Goal: Find specific page/section: Find specific page/section

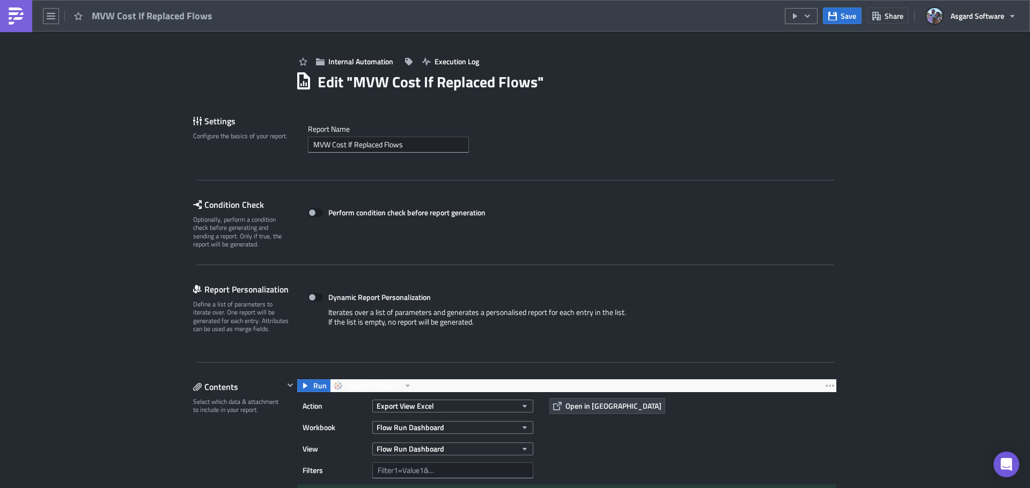
scroll to position [1180, 0]
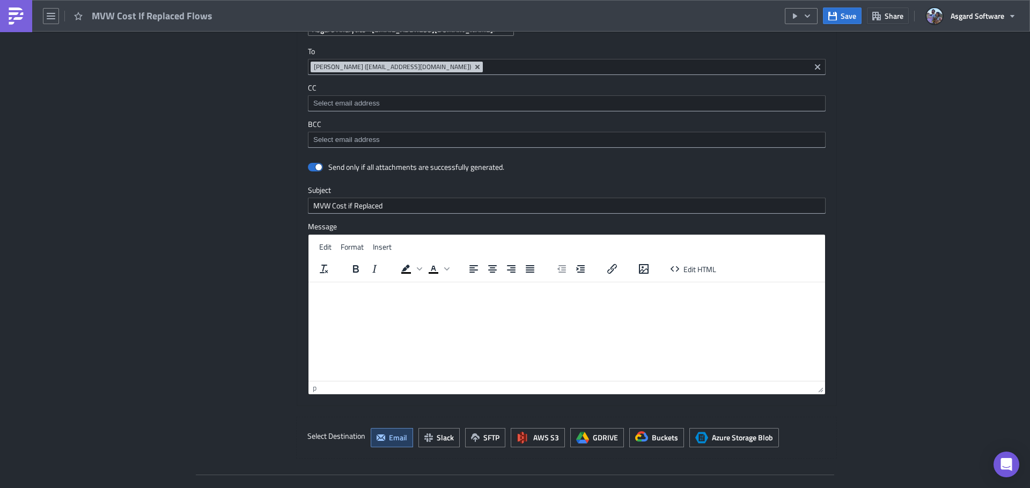
click at [29, 5] on link at bounding box center [16, 16] width 32 height 32
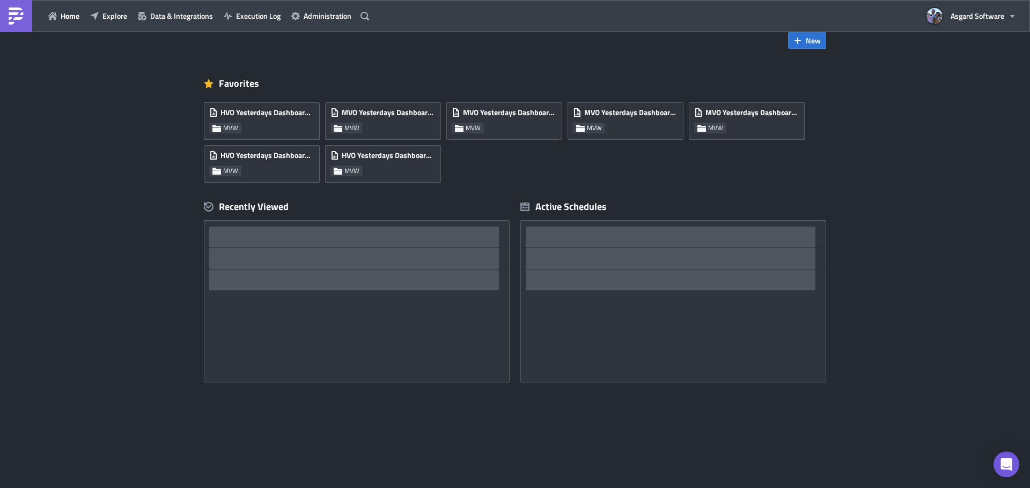
scroll to position [21, 0]
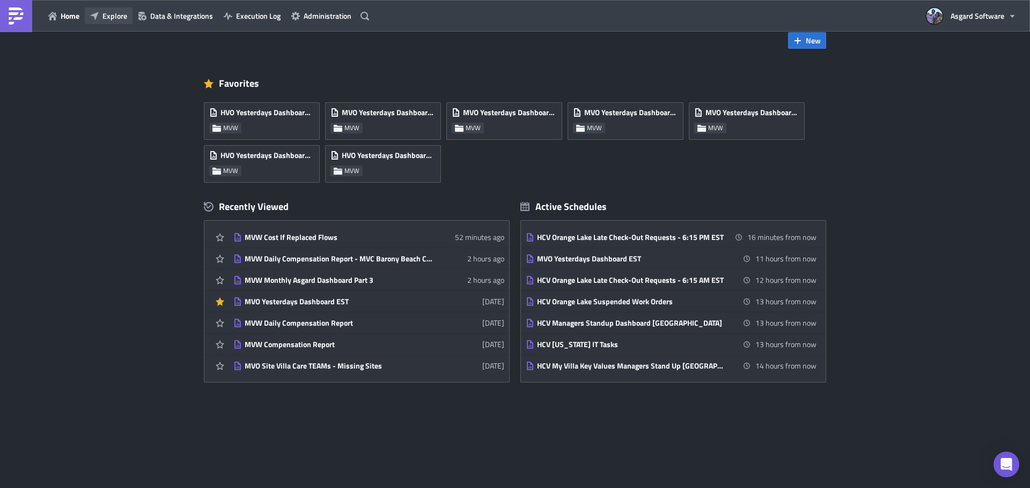
click at [102, 17] on span "Explore" at bounding box center [114, 15] width 25 height 11
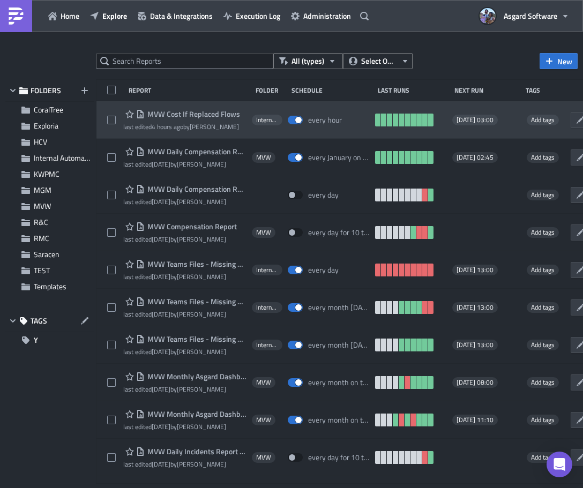
click at [109, 107] on div "MVW Cost If Replaced Flows last edited 4 hours ago by [PERSON_NAME] Internal Au…" at bounding box center [383, 120] width 573 height 38
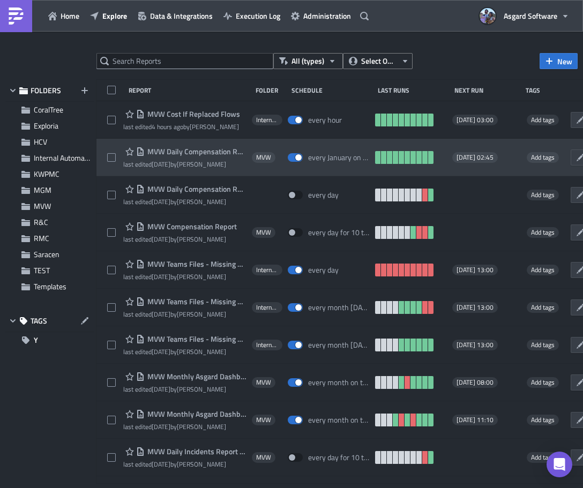
click at [108, 143] on div "MVW Daily Compensation Report - MVC Barony Beach Club last edited [DATE] by [PE…" at bounding box center [383, 158] width 573 height 38
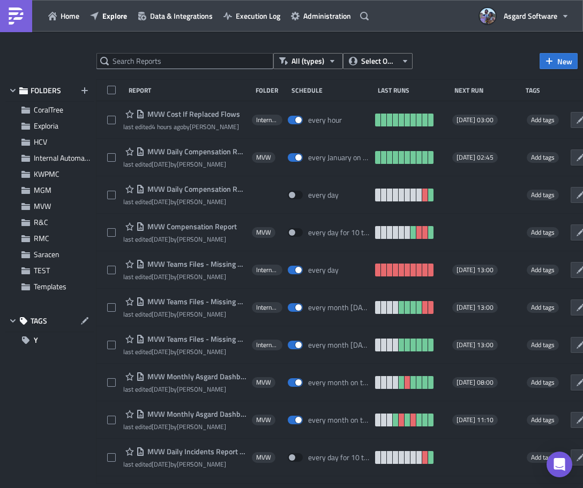
click at [283, 488] on div at bounding box center [291, 490] width 583 height 0
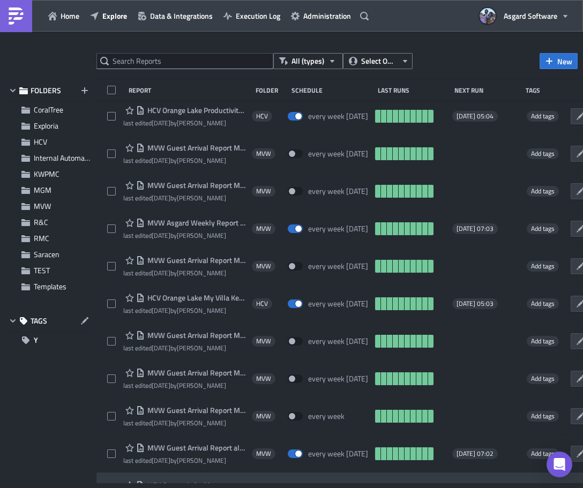
scroll to position [11484, 0]
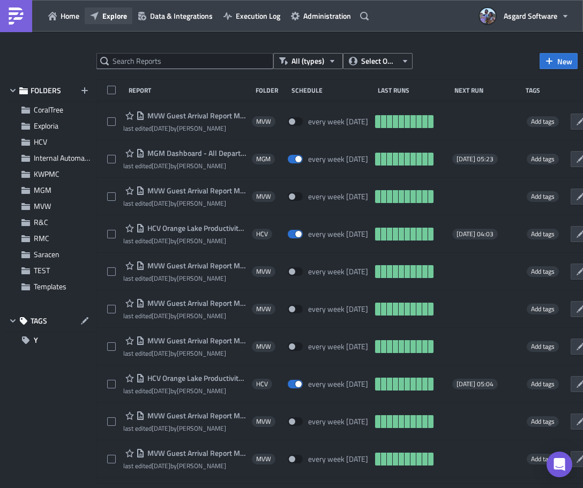
click at [108, 12] on span "Explore" at bounding box center [114, 15] width 25 height 11
click at [55, 17] on icon "button" at bounding box center [52, 16] width 9 height 9
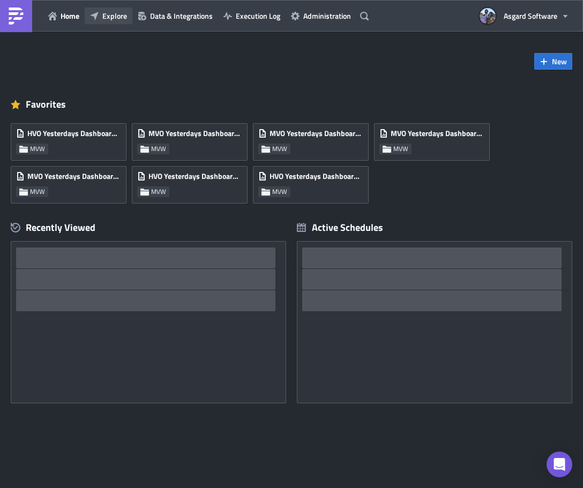
click at [114, 10] on button "Explore" at bounding box center [109, 16] width 48 height 17
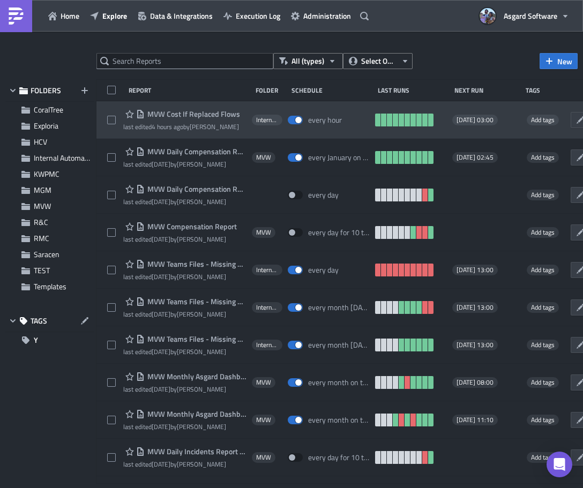
click at [174, 113] on span "MVW Cost If Replaced Flows" at bounding box center [192, 114] width 95 height 10
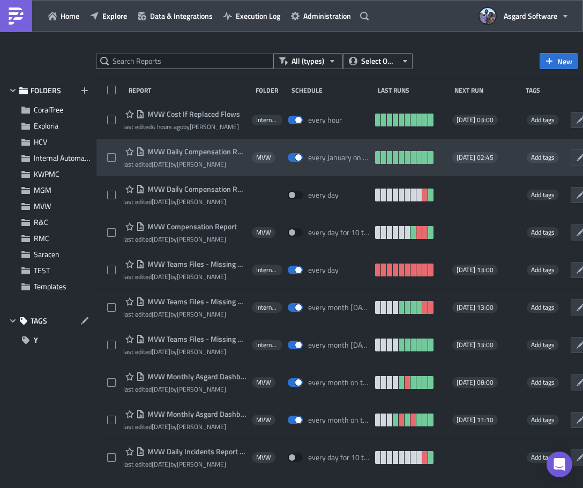
click at [182, 152] on span "MVW Daily Compensation Report - MVC Barony Beach Club" at bounding box center [196, 152] width 102 height 10
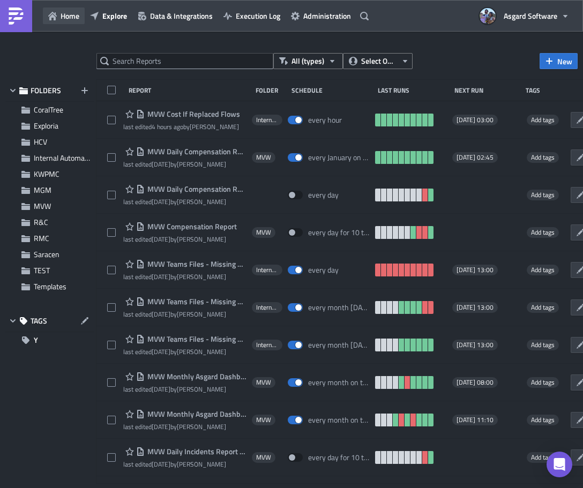
click at [66, 16] on span "Home" at bounding box center [70, 15] width 19 height 11
click at [287, 488] on div at bounding box center [291, 490] width 583 height 0
click at [106, 16] on span "Explore" at bounding box center [114, 15] width 25 height 11
click at [62, 16] on span "Home" at bounding box center [70, 15] width 19 height 11
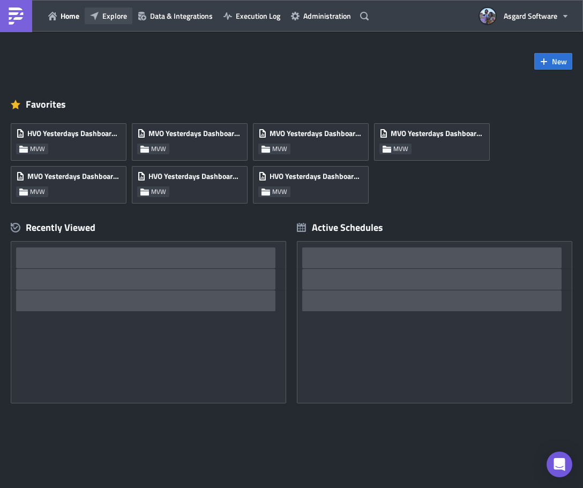
click at [108, 13] on span "Explore" at bounding box center [114, 15] width 25 height 11
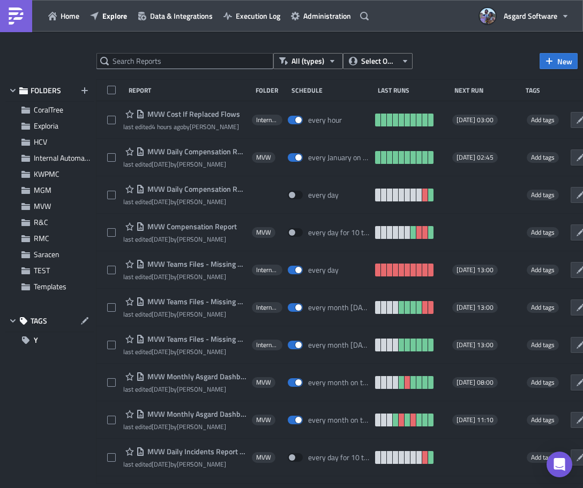
click at [205, 116] on span "MVW Cost If Replaced Flows" at bounding box center [192, 114] width 95 height 10
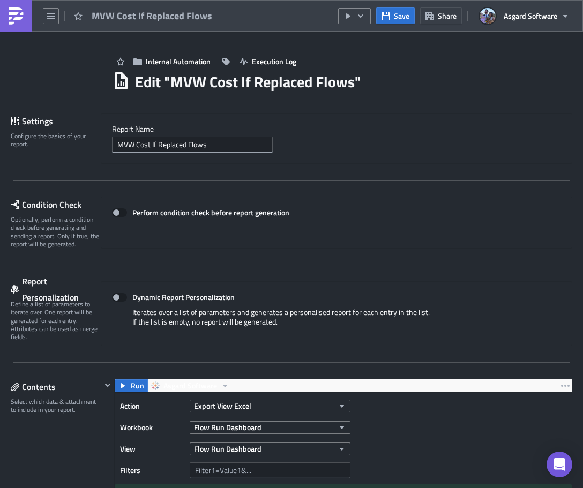
click at [19, 15] on img at bounding box center [16, 16] width 17 height 17
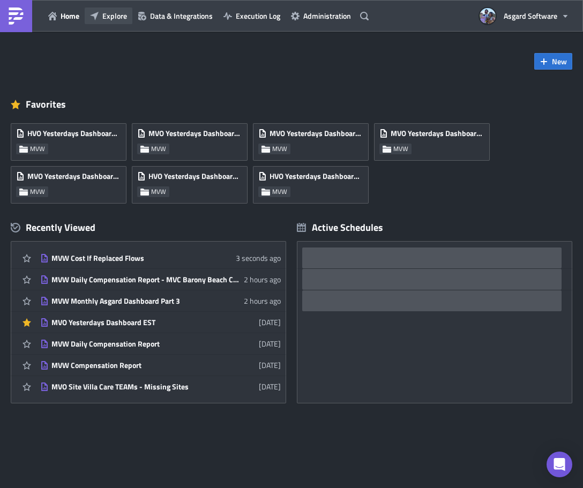
click at [109, 14] on span "Explore" at bounding box center [114, 15] width 25 height 11
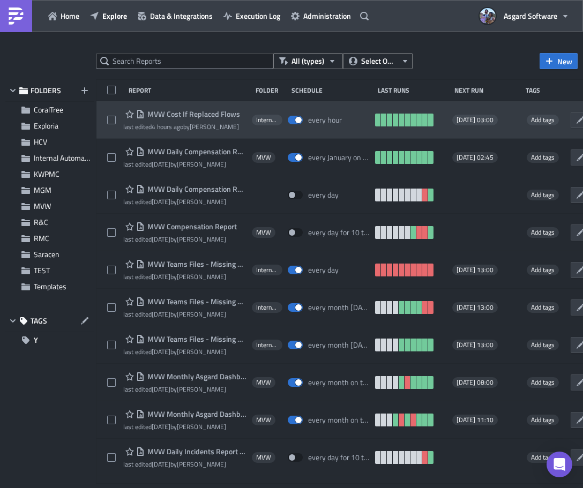
click at [186, 114] on span "MVW Cost If Replaced Flows" at bounding box center [192, 114] width 95 height 10
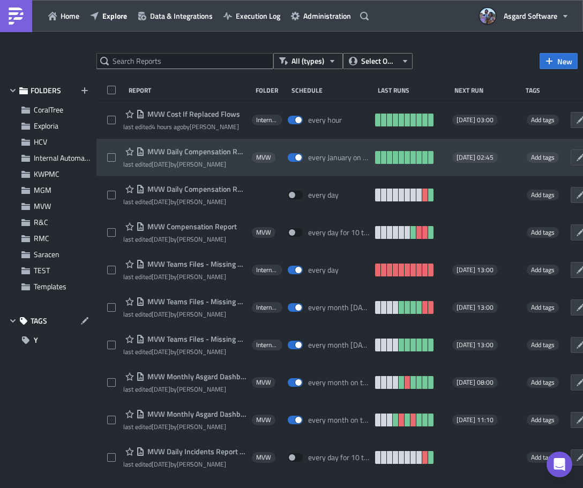
click at [190, 154] on span "MVW Daily Compensation Report - MVC Barony Beach Club" at bounding box center [196, 152] width 102 height 10
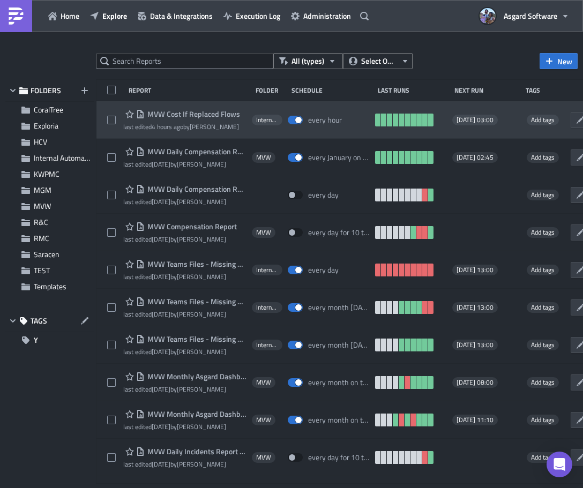
click at [110, 105] on div "MVW Cost If Replaced Flows last edited 4 hours ago by [PERSON_NAME] Internal Au…" at bounding box center [383, 120] width 573 height 38
click at [200, 116] on span "MVW Cost If Replaced Flows" at bounding box center [192, 114] width 95 height 10
click at [188, 115] on span "MVW Cost If Replaced Flows" at bounding box center [192, 114] width 95 height 10
click at [188, 116] on span "MVW Cost If Replaced Flows" at bounding box center [192, 114] width 95 height 10
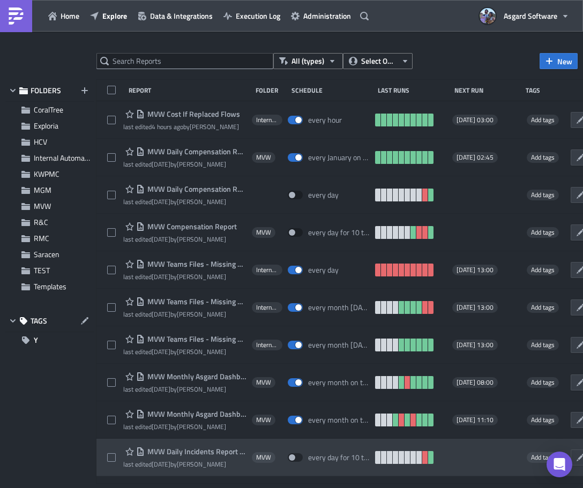
click at [288, 488] on div at bounding box center [291, 490] width 583 height 0
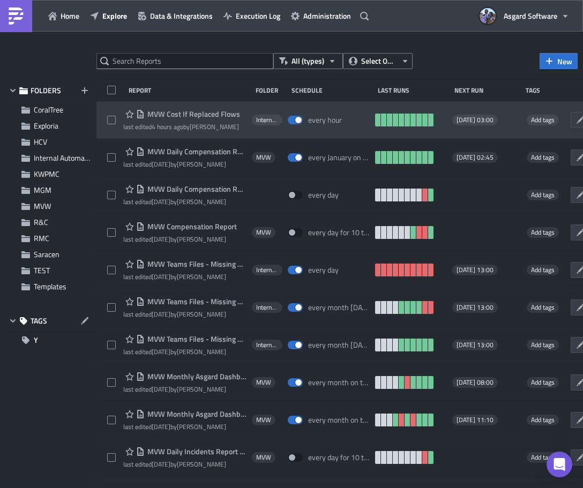
click at [182, 114] on span "MVW Cost If Replaced Flows" at bounding box center [192, 114] width 95 height 10
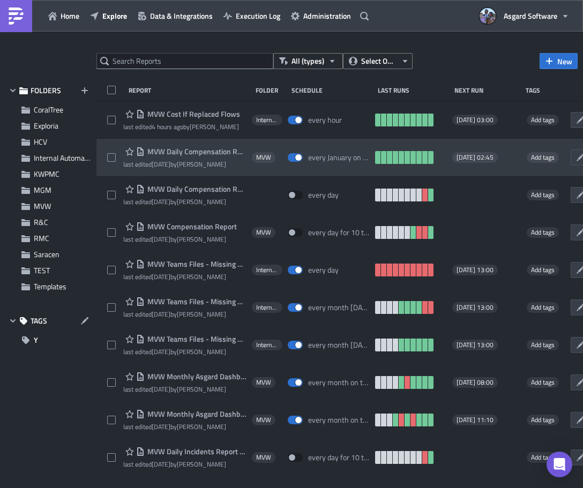
click at [173, 151] on span "MVW Daily Compensation Report - MVC Barony Beach Club" at bounding box center [196, 152] width 102 height 10
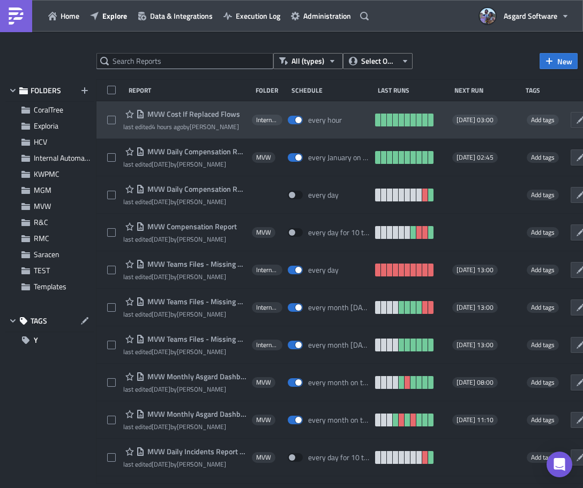
click at [165, 110] on span "MVW Cost If Replaced Flows" at bounding box center [192, 114] width 95 height 10
click at [202, 114] on span "MVW Cost If Replaced Flows" at bounding box center [192, 114] width 95 height 10
click at [201, 113] on span "MVW Cost If Replaced Flows" at bounding box center [192, 114] width 95 height 10
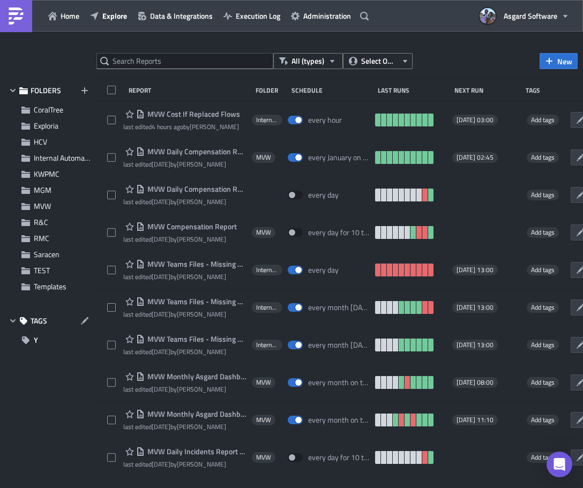
click at [162, 488] on div at bounding box center [291, 490] width 583 height 0
click at [188, 488] on div at bounding box center [291, 490] width 583 height 0
click at [189, 488] on div at bounding box center [291, 490] width 583 height 0
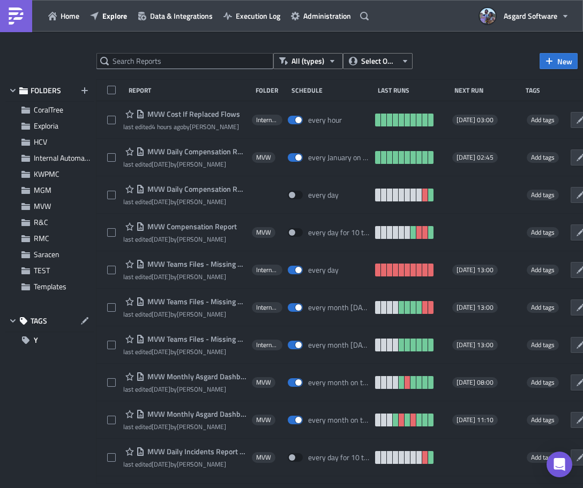
click at [189, 488] on div at bounding box center [291, 490] width 583 height 0
click at [159, 488] on div at bounding box center [291, 490] width 583 height 0
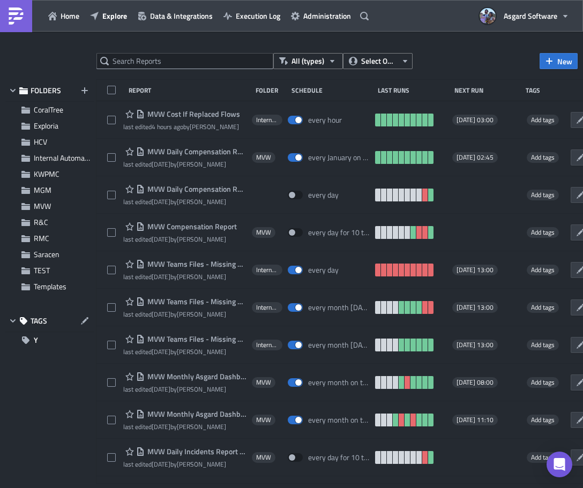
click at [160, 488] on div at bounding box center [291, 490] width 583 height 0
drag, startPoint x: 179, startPoint y: 469, endPoint x: 166, endPoint y: 471, distance: 12.5
click at [178, 488] on div at bounding box center [291, 490] width 583 height 0
click at [166, 488] on div at bounding box center [291, 490] width 583 height 0
click at [267, 488] on div at bounding box center [291, 490] width 583 height 0
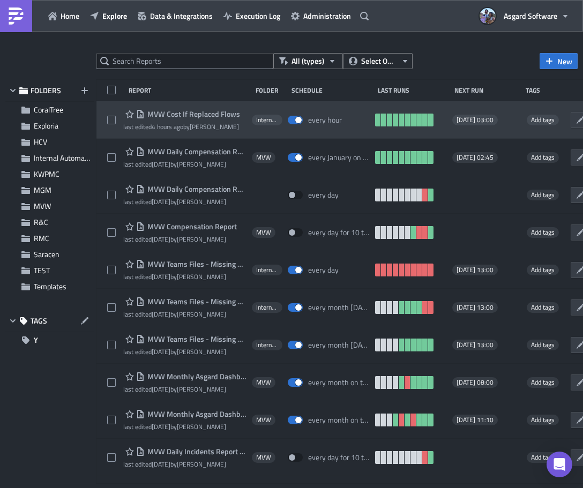
click at [211, 112] on span "MVW Cost If Replaced Flows" at bounding box center [192, 114] width 95 height 10
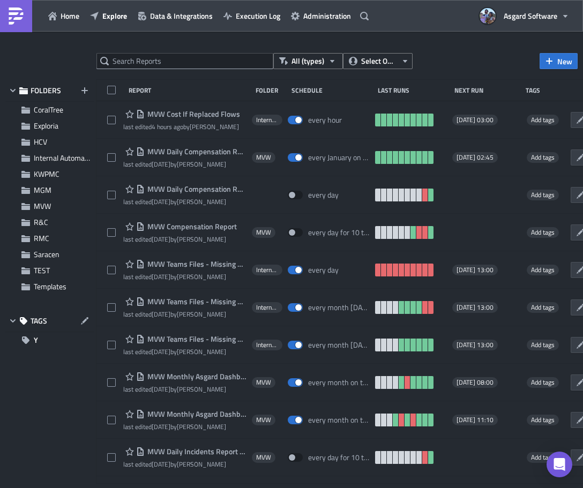
click at [162, 488] on div at bounding box center [291, 490] width 583 height 0
click at [188, 488] on div at bounding box center [291, 490] width 583 height 0
click at [186, 488] on div at bounding box center [291, 490] width 583 height 0
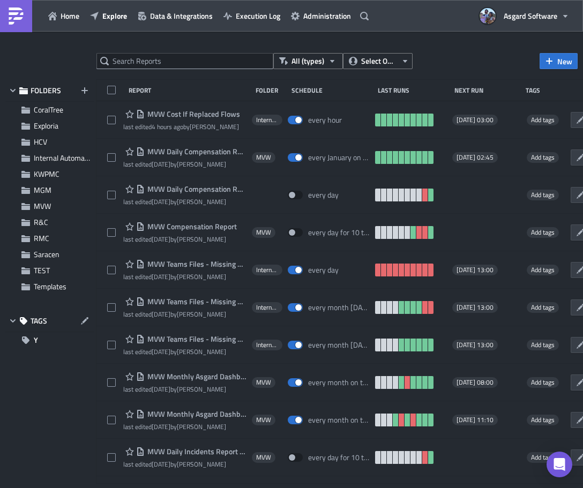
click at [186, 488] on div at bounding box center [291, 490] width 583 height 0
click at [165, 488] on div at bounding box center [291, 490] width 583 height 0
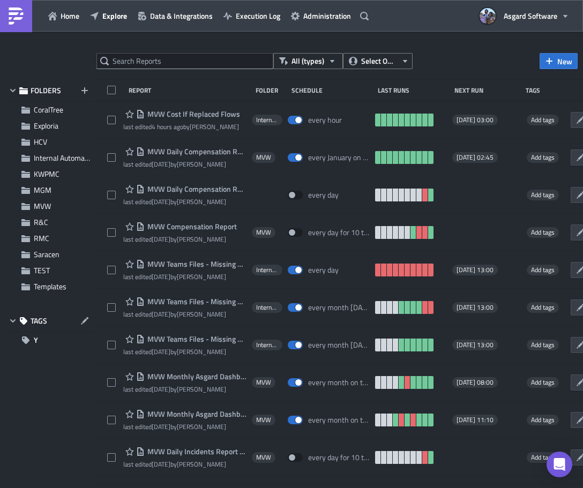
click at [165, 488] on div at bounding box center [291, 490] width 583 height 0
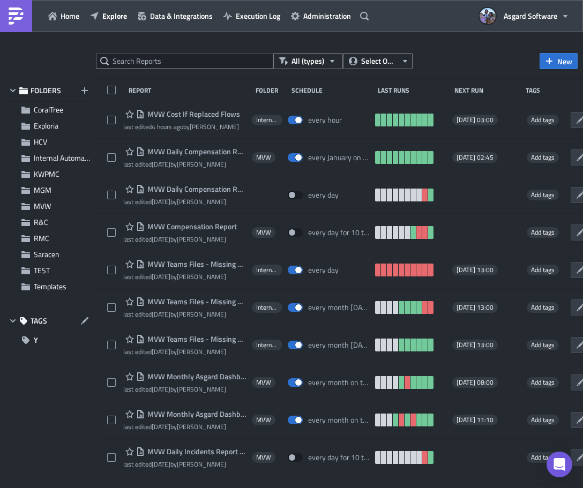
click at [165, 488] on div at bounding box center [291, 490] width 583 height 0
click at [274, 488] on div at bounding box center [291, 490] width 583 height 0
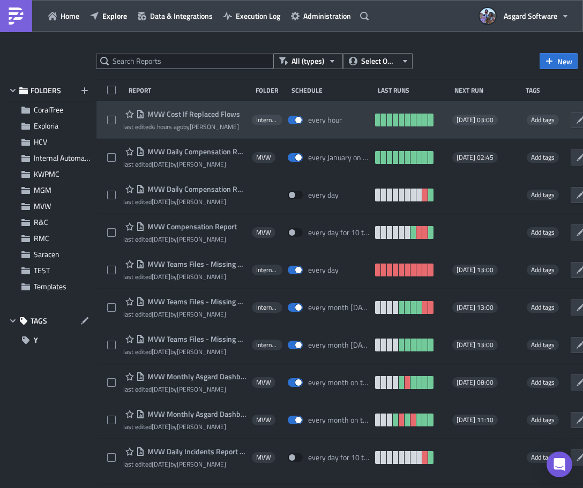
click at [187, 112] on span "MVW Cost If Replaced Flows" at bounding box center [192, 114] width 95 height 10
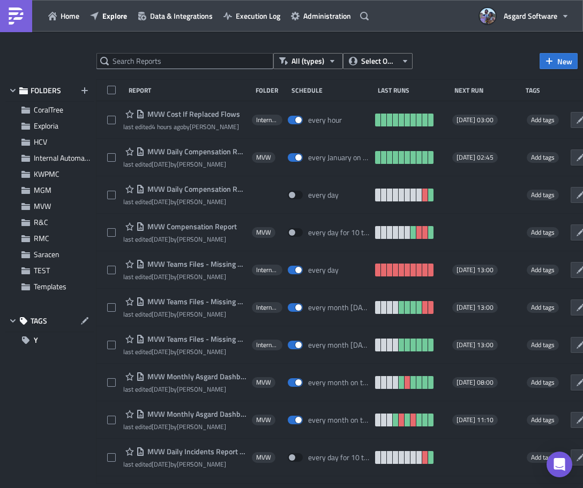
click at [290, 488] on div at bounding box center [291, 490] width 583 height 0
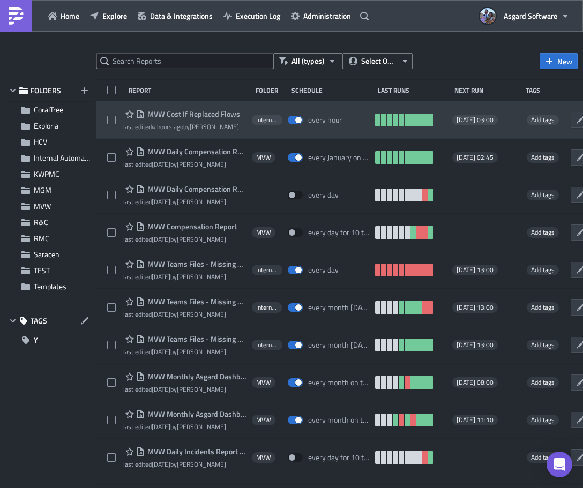
click at [201, 113] on span "MVW Cost If Replaced Flows" at bounding box center [192, 114] width 95 height 10
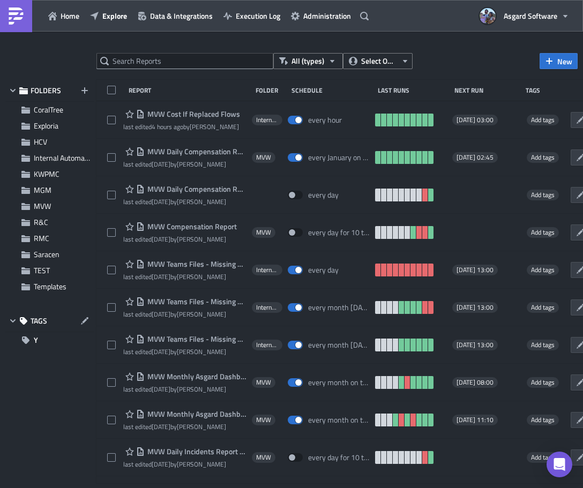
click at [185, 488] on div at bounding box center [291, 490] width 583 height 0
click at [151, 488] on div at bounding box center [291, 490] width 583 height 0
click at [156, 488] on div at bounding box center [291, 490] width 583 height 0
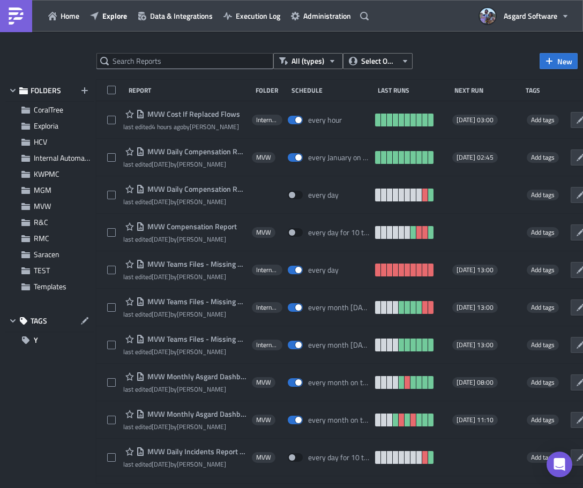
click at [188, 488] on div at bounding box center [291, 490] width 583 height 0
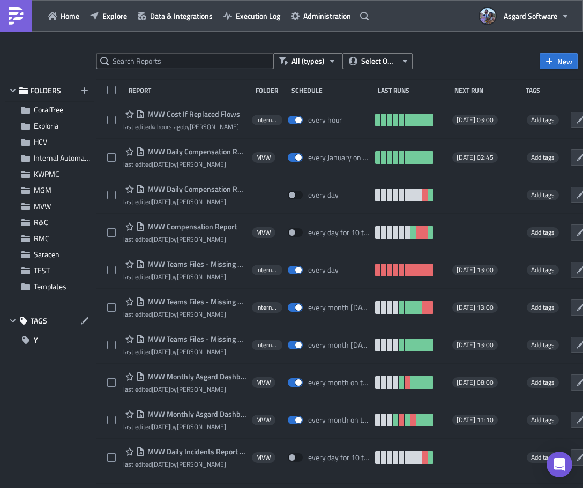
click at [188, 488] on div at bounding box center [291, 490] width 583 height 0
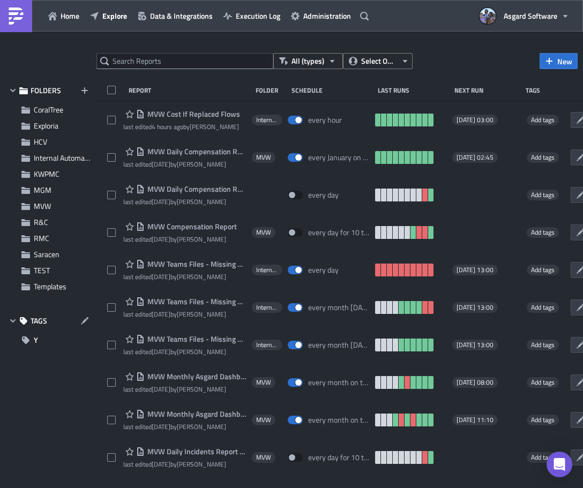
click at [278, 488] on div at bounding box center [291, 490] width 583 height 0
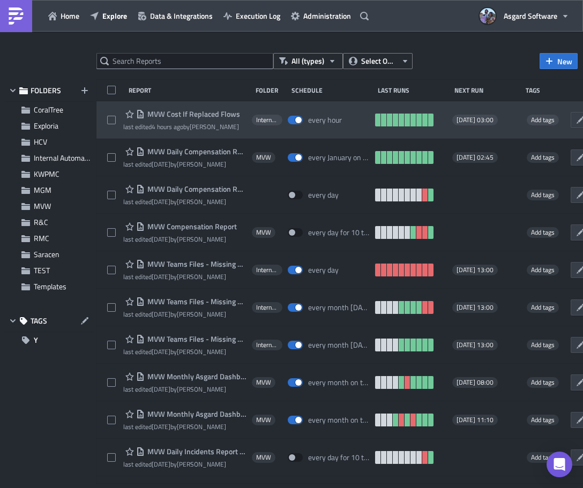
click at [183, 116] on span "MVW Cost If Replaced Flows" at bounding box center [192, 114] width 95 height 10
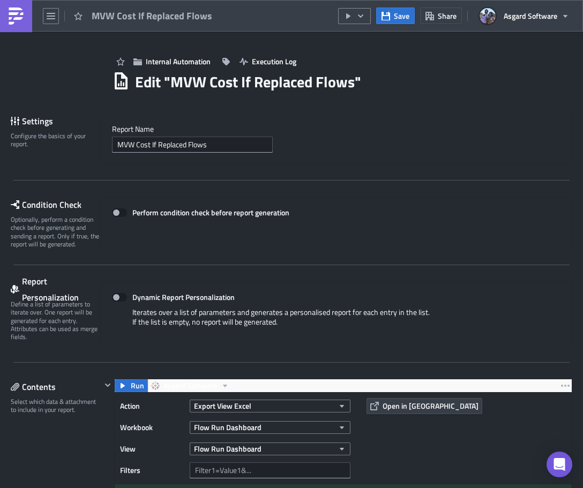
drag, startPoint x: 16, startPoint y: 17, endPoint x: 30, endPoint y: 18, distance: 14.5
click at [16, 16] on img at bounding box center [16, 16] width 17 height 17
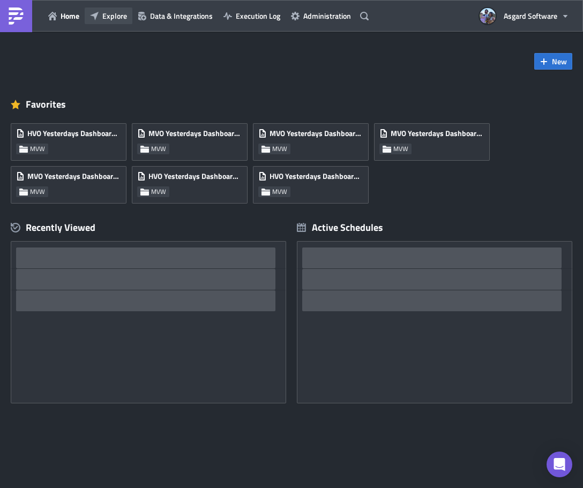
click at [109, 17] on span "Explore" at bounding box center [114, 15] width 25 height 11
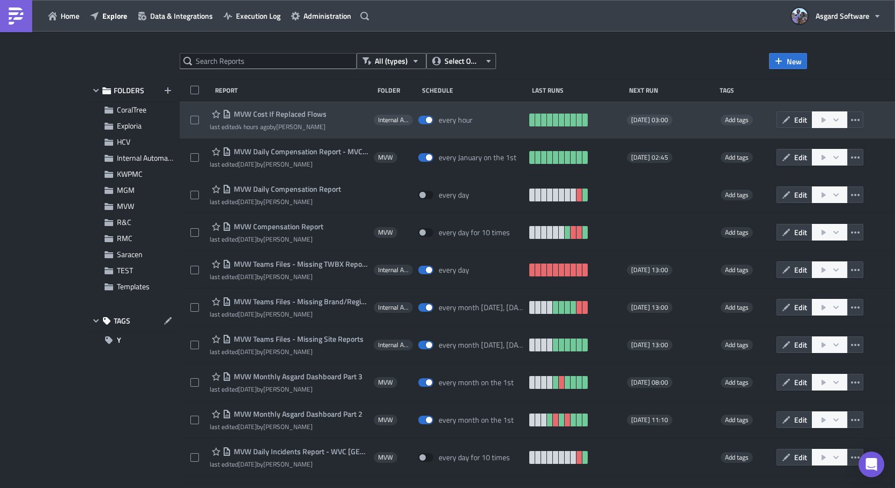
drag, startPoint x: 839, startPoint y: 130, endPoint x: 680, endPoint y: 126, distance: 159.3
click at [583, 126] on div "MVW Cost If Replaced Flows last edited 4 hours ago by [PERSON_NAME] Internal Au…" at bounding box center [539, 120] width 719 height 38
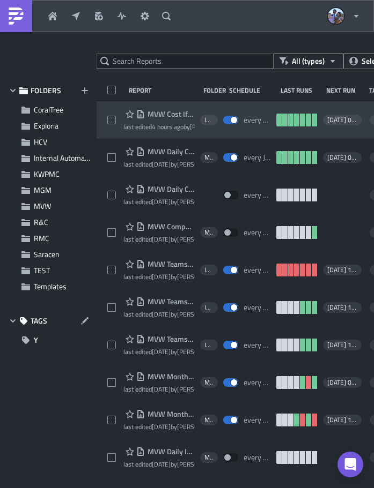
click at [119, 107] on div "MVW Cost If Replaced Flows last edited 4 hours ago by [PERSON_NAME] Internal Au…" at bounding box center [278, 120] width 363 height 38
click at [107, 107] on div "MVW Cost If Replaced Flows last edited 4 hours ago by [PERSON_NAME] Internal Au…" at bounding box center [278, 120] width 363 height 38
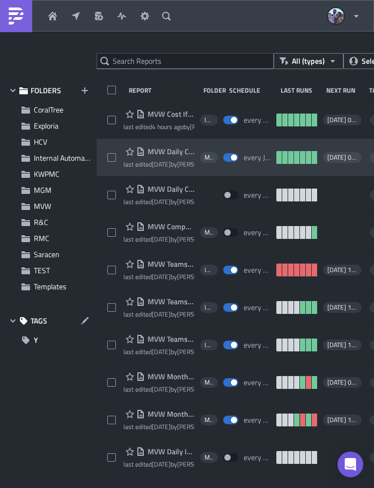
click at [114, 142] on div "MVW Daily Compensation Report - MVC Barony Beach Club last edited [DATE] by [PE…" at bounding box center [278, 158] width 363 height 38
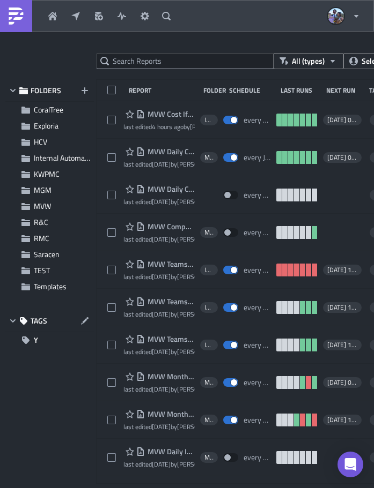
click at [294, 488] on div at bounding box center [187, 490] width 374 height 0
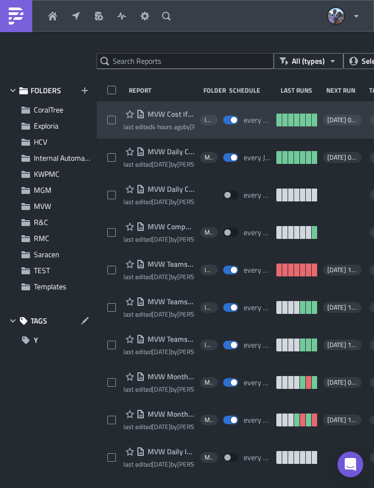
click at [170, 114] on span "MVW Cost If Replaced Flows" at bounding box center [170, 114] width 50 height 10
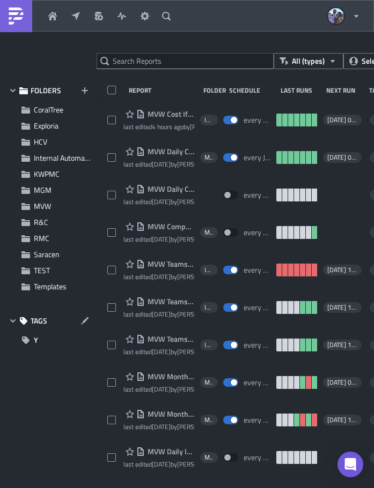
click at [278, 488] on div at bounding box center [187, 490] width 374 height 0
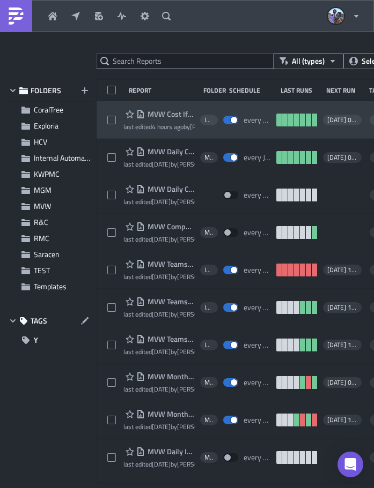
click at [175, 114] on span "MVW Cost If Replaced Flows" at bounding box center [170, 114] width 50 height 10
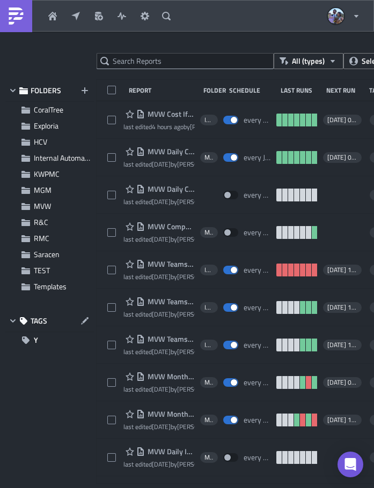
click at [162, 488] on div at bounding box center [187, 490] width 374 height 0
click at [194, 488] on div at bounding box center [187, 490] width 374 height 0
click at [175, 488] on div at bounding box center [187, 490] width 374 height 0
click at [162, 488] on div at bounding box center [187, 490] width 374 height 0
click at [183, 488] on div at bounding box center [187, 490] width 374 height 0
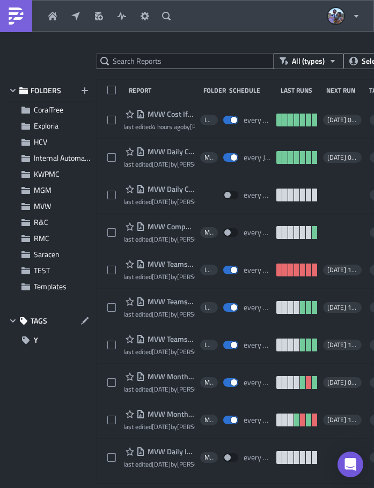
click at [183, 488] on div at bounding box center [187, 490] width 374 height 0
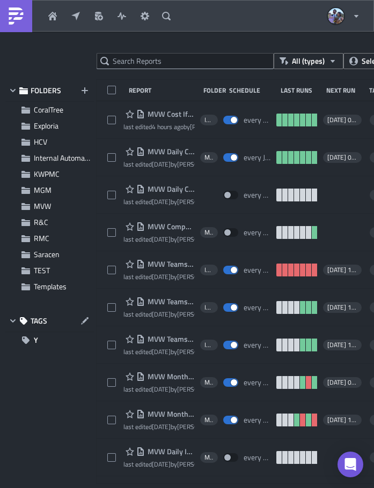
click at [183, 488] on div at bounding box center [187, 490] width 374 height 0
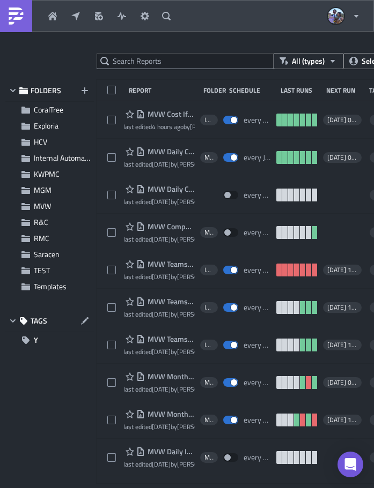
click at [161, 488] on div at bounding box center [187, 490] width 374 height 0
click at [187, 488] on div at bounding box center [187, 490] width 374 height 0
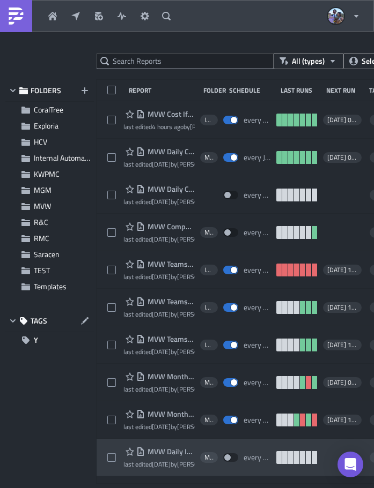
click at [258, 488] on div at bounding box center [187, 490] width 374 height 0
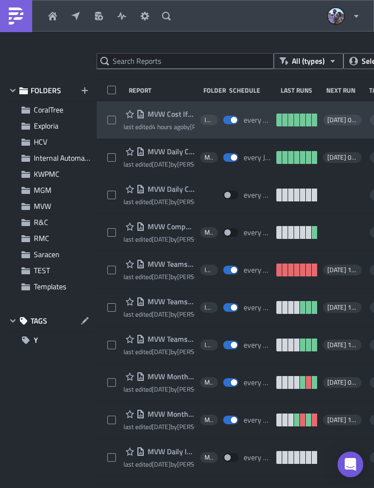
click at [153, 116] on span "MVW Cost If Replaced Flows" at bounding box center [170, 114] width 50 height 10
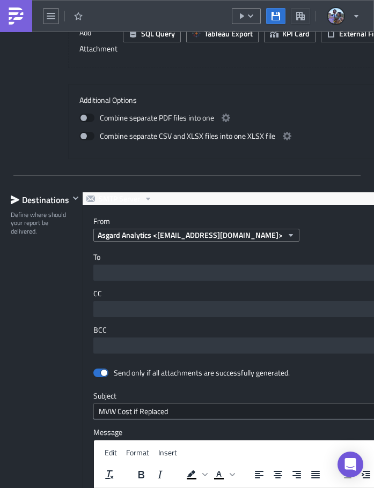
scroll to position [1233, 0]
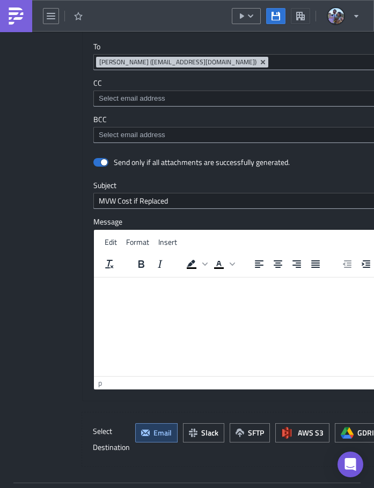
click at [100, 70] on div "To [EMAIL_ADDRESS][DOMAIN_NAME] [PERSON_NAME] ([EMAIL_ADDRESS][DOMAIN_NAME])" at bounding box center [297, 56] width 409 height 28
click at [287, 488] on div at bounding box center [187, 490] width 374 height 0
click at [14, 19] on img at bounding box center [16, 16] width 17 height 17
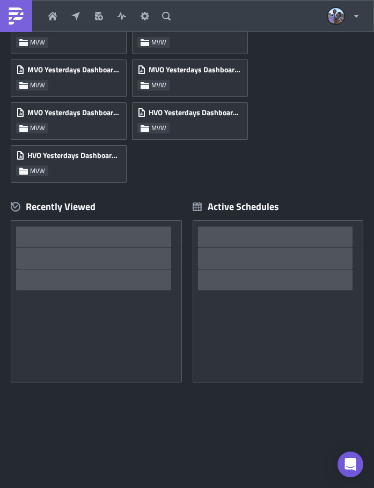
scroll to position [107, 0]
click at [82, 17] on button "Explore" at bounding box center [77, 16] width 23 height 16
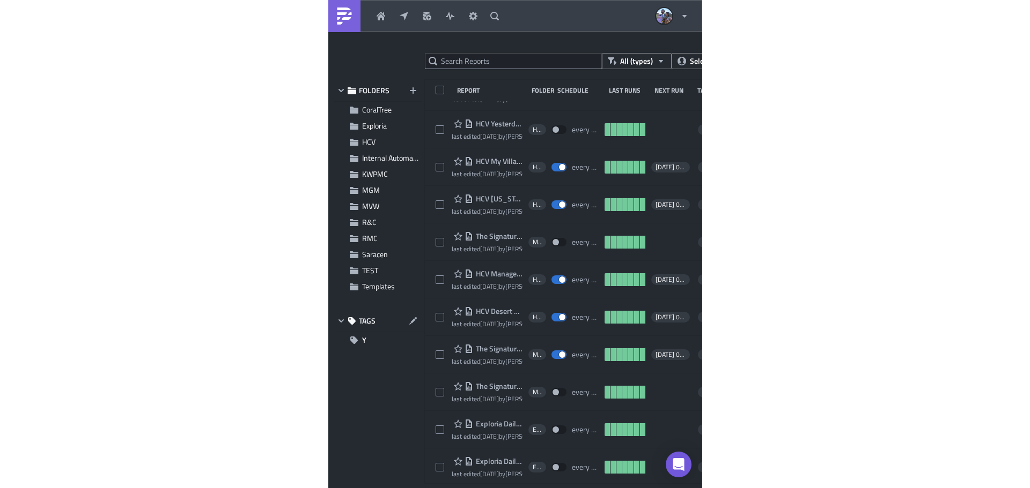
scroll to position [13468, 0]
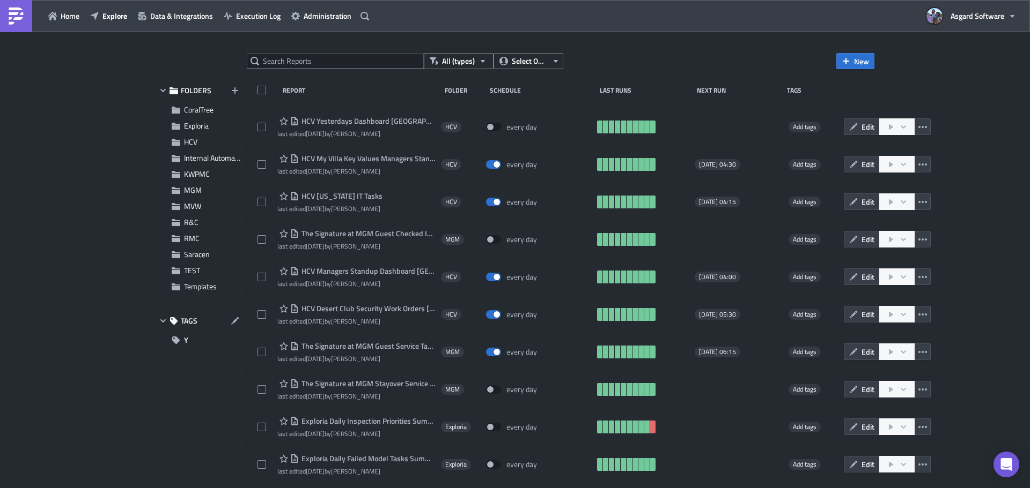
click at [583, 58] on html "Home Explore Data & Integrations Execution Log Administration Asgard Software A…" at bounding box center [515, 245] width 1030 height 490
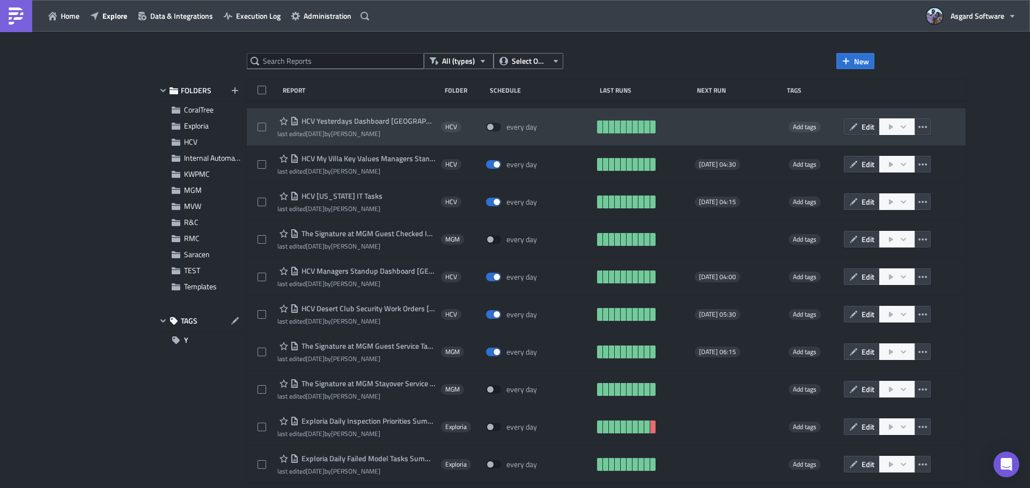
click at [369, 119] on span "HCV Yesterdays Dashboard [GEOGRAPHIC_DATA]" at bounding box center [367, 121] width 137 height 10
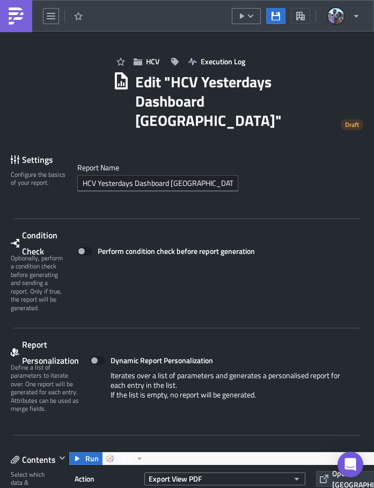
click at [17, 19] on img at bounding box center [16, 16] width 17 height 17
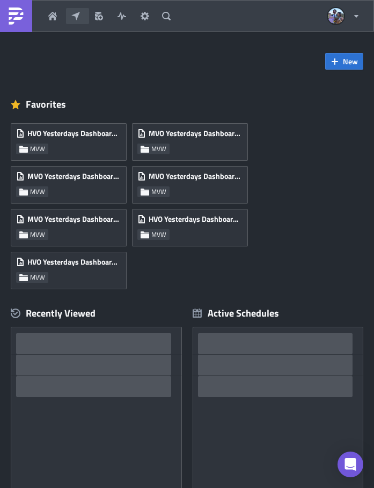
click at [74, 17] on icon "button" at bounding box center [75, 16] width 9 height 9
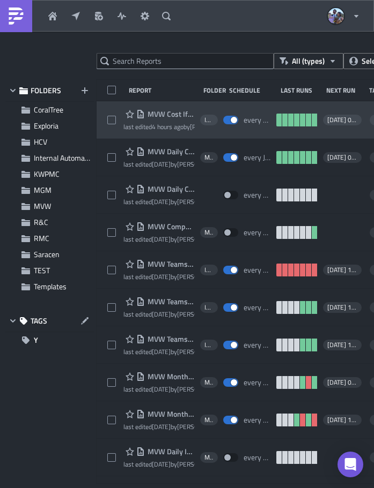
click at [170, 114] on span "MVW Cost If Replaced Flows" at bounding box center [170, 114] width 50 height 10
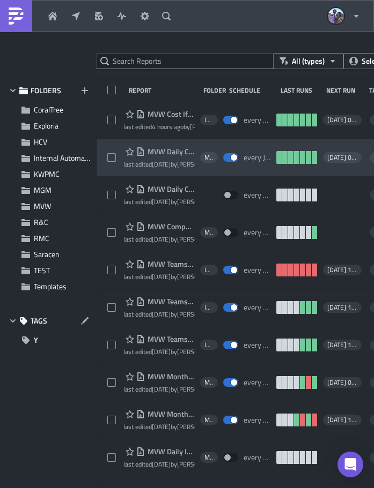
click at [165, 152] on span "MVW Daily Compensation Report - MVC Barony Beach Club" at bounding box center [170, 152] width 50 height 10
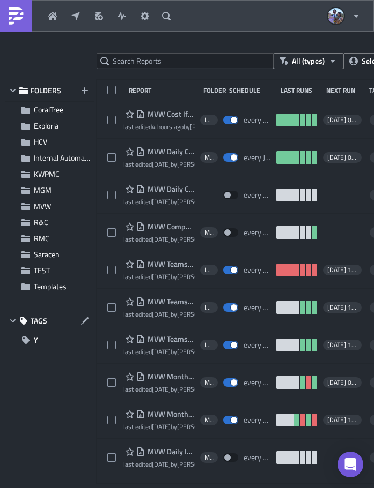
click at [299, 488] on div at bounding box center [187, 490] width 374 height 0
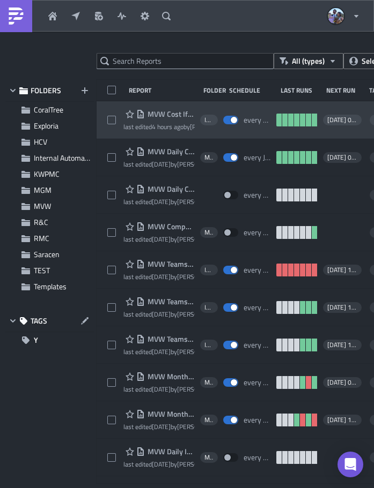
click at [160, 113] on span "MVW Cost If Replaced Flows" at bounding box center [170, 114] width 50 height 10
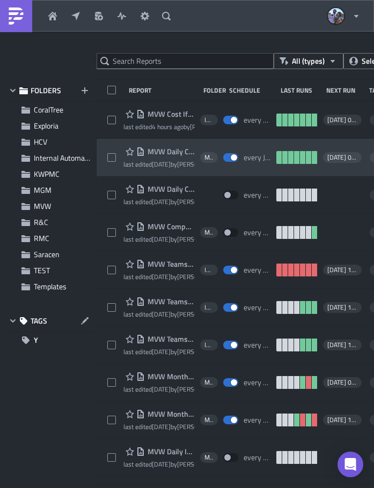
click at [162, 149] on span "MVW Daily Compensation Report - MVC Barony Beach Club" at bounding box center [170, 152] width 50 height 10
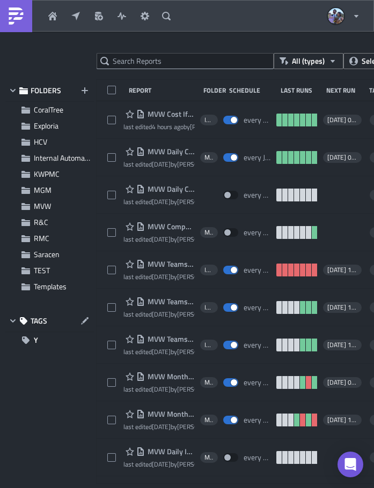
click at [303, 488] on div at bounding box center [187, 490] width 374 height 0
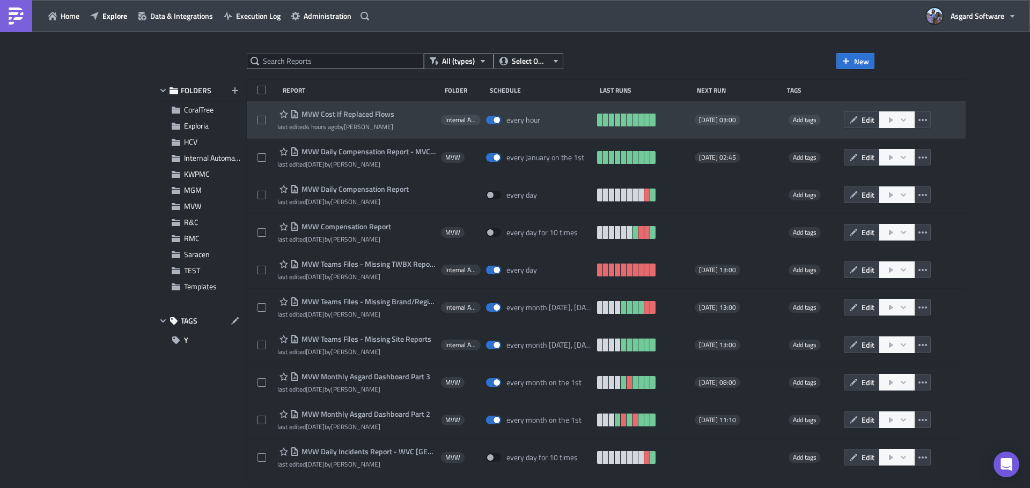
click at [316, 114] on span "MVW Cost If Replaced Flows" at bounding box center [346, 114] width 95 height 10
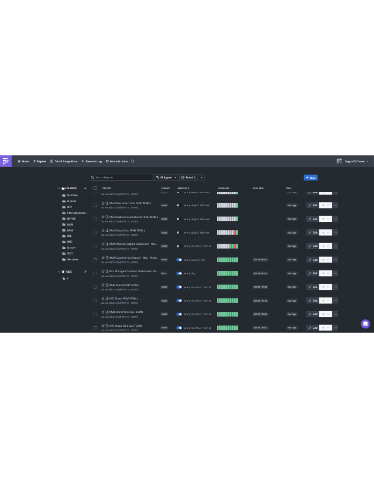
scroll to position [3344, 0]
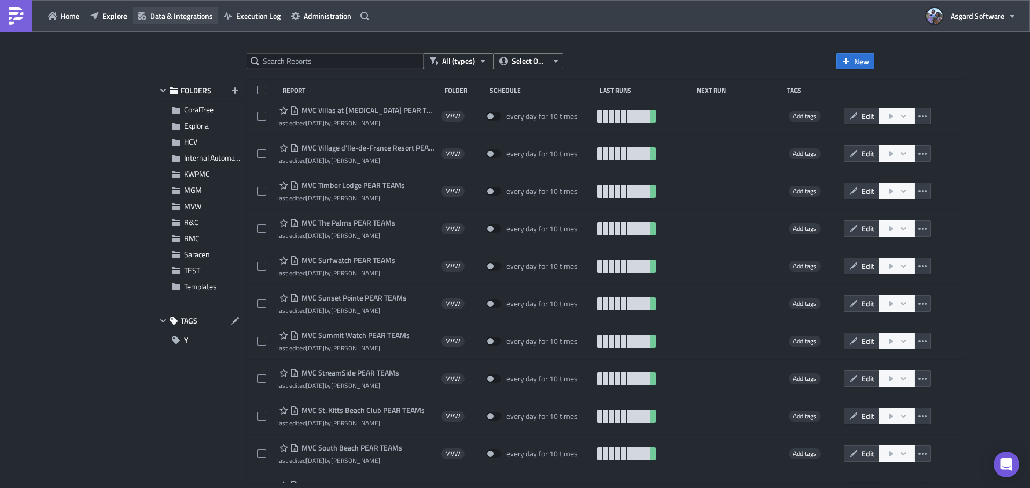
click at [175, 17] on span "Data & Integrations" at bounding box center [181, 15] width 63 height 11
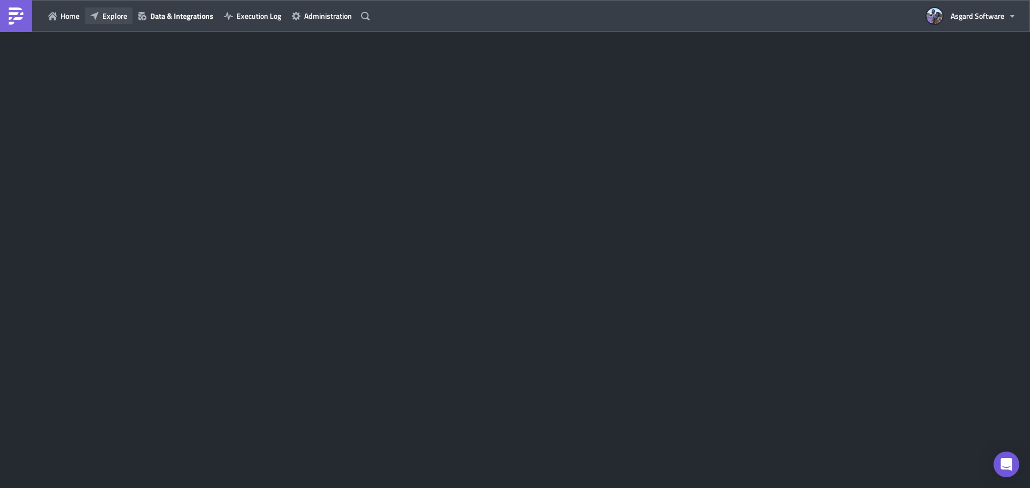
click at [112, 23] on button "Explore" at bounding box center [109, 16] width 48 height 17
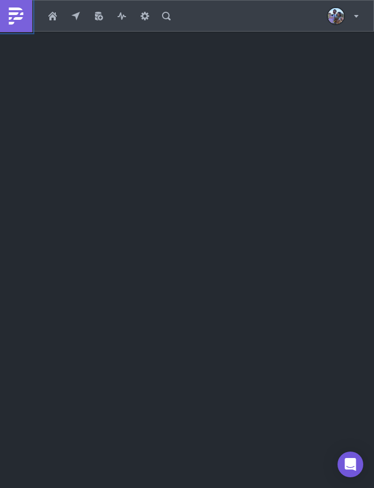
click at [19, 20] on img at bounding box center [16, 16] width 17 height 17
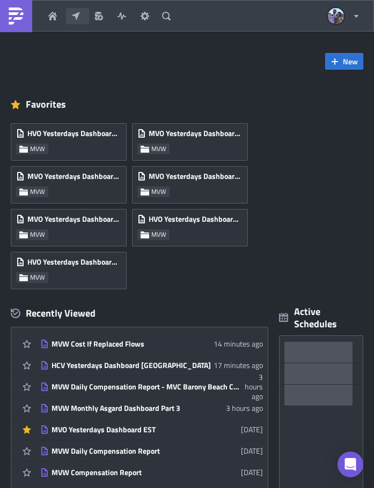
click at [80, 16] on button "Explore" at bounding box center [77, 16] width 23 height 16
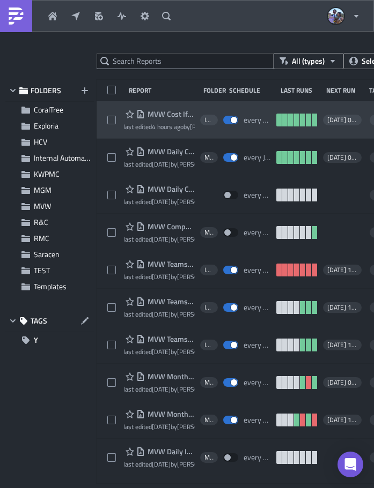
click at [114, 105] on div "MVW Cost If Replaced Flows last edited 4 hours ago by [PERSON_NAME] Internal Au…" at bounding box center [278, 120] width 363 height 38
click at [111, 103] on div "MVW Cost If Replaced Flows last edited 4 hours ago by [PERSON_NAME] Internal Au…" at bounding box center [278, 120] width 363 height 38
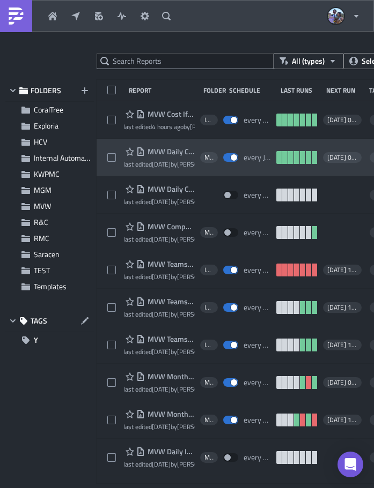
click at [110, 145] on div "MVW Daily Compensation Report - MVC Barony Beach Club last edited [DATE] by [PE…" at bounding box center [278, 158] width 363 height 38
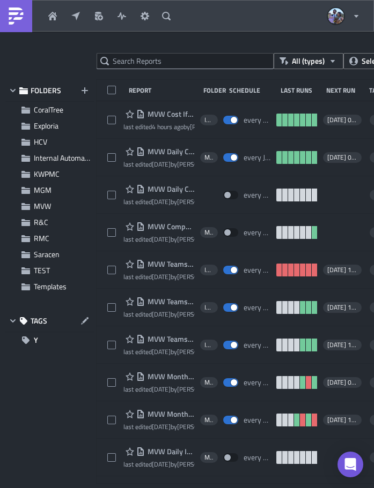
click at [290, 488] on div at bounding box center [187, 490] width 374 height 0
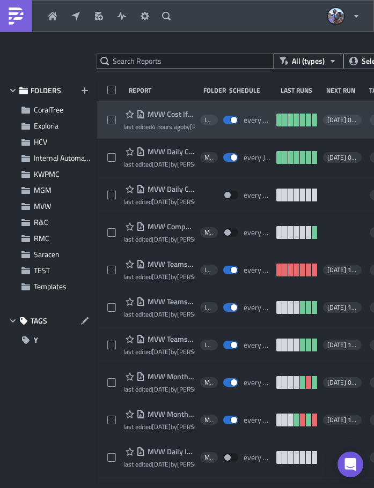
click at [169, 111] on span "MVW Cost If Replaced Flows" at bounding box center [170, 114] width 50 height 10
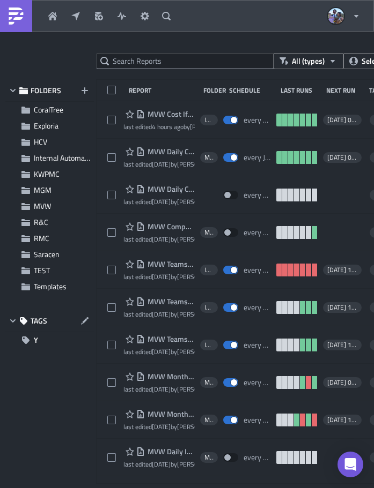
click at [295, 488] on div at bounding box center [187, 490] width 374 height 0
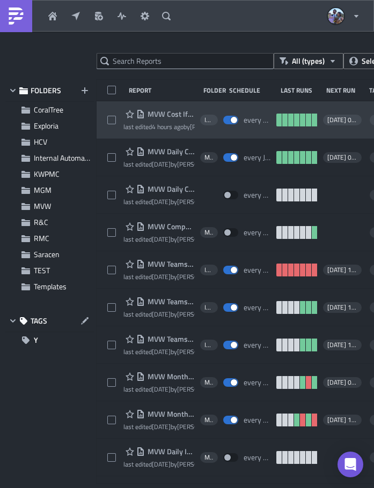
click at [204, 120] on span "Internal Automation" at bounding box center [208, 120] width 9 height 9
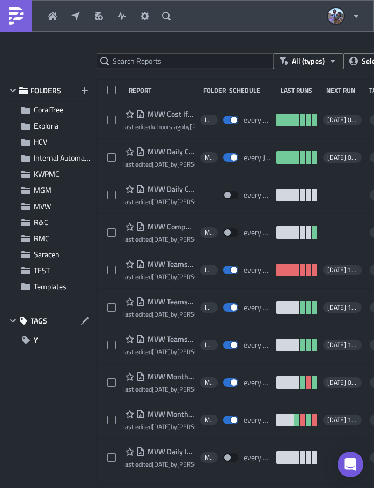
click at [309, 488] on div at bounding box center [187, 490] width 374 height 0
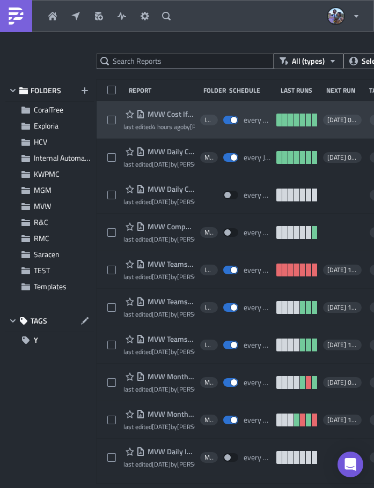
click at [254, 122] on div "every hour" at bounding box center [256, 120] width 27 height 10
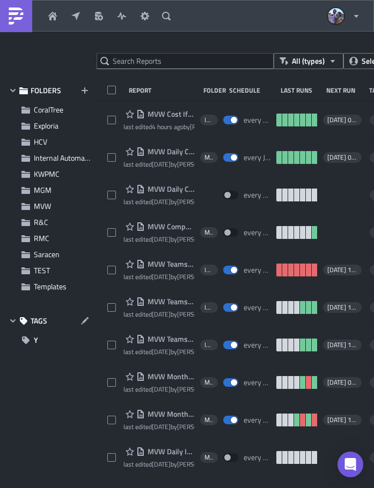
click at [301, 488] on div at bounding box center [187, 490] width 374 height 0
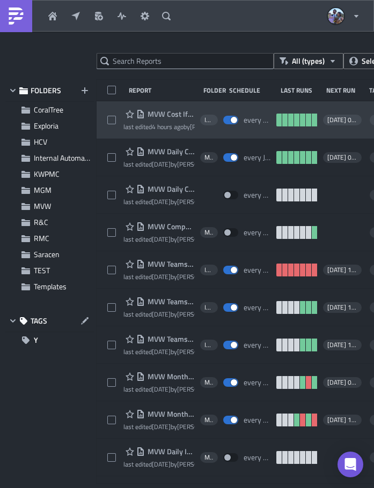
click at [343, 121] on span "[DATE] 03:00" at bounding box center [342, 120] width 30 height 9
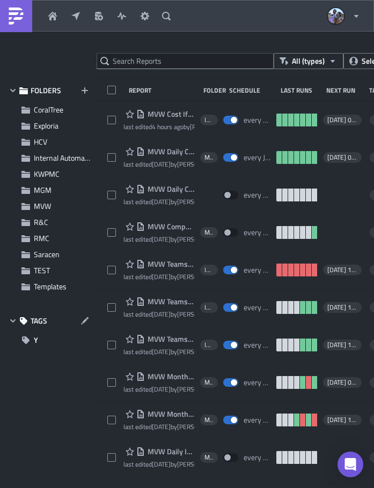
click at [307, 488] on div at bounding box center [187, 490] width 374 height 0
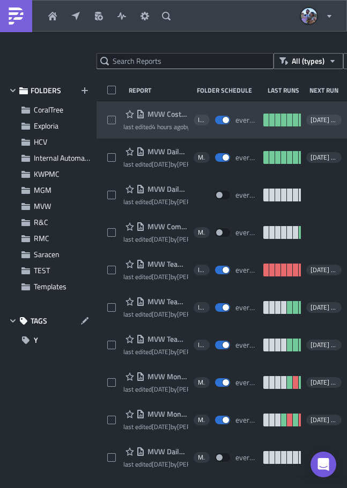
click at [121, 106] on div "MVW Cost If Replaced Flows last edited 4 hours ago by [PERSON_NAME] Internal Au…" at bounding box center [265, 120] width 336 height 38
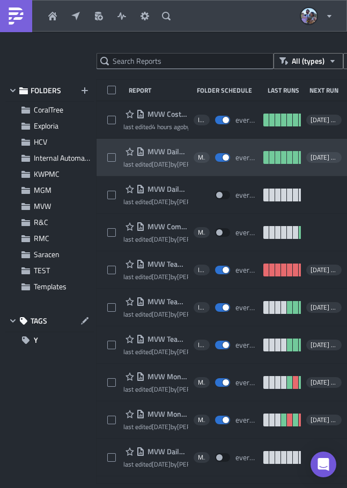
click at [113, 143] on div "MVW Daily Compensation Report - MVC Barony Beach Club last edited [DATE] by [PE…" at bounding box center [265, 158] width 336 height 38
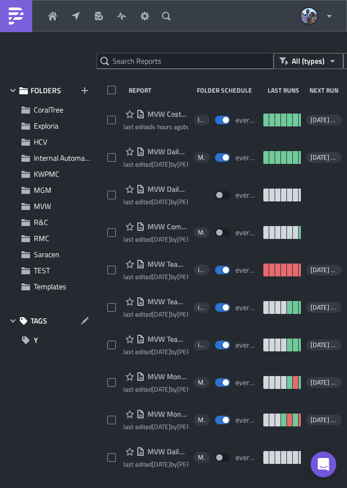
click at [302, 488] on div at bounding box center [173, 490] width 347 height 0
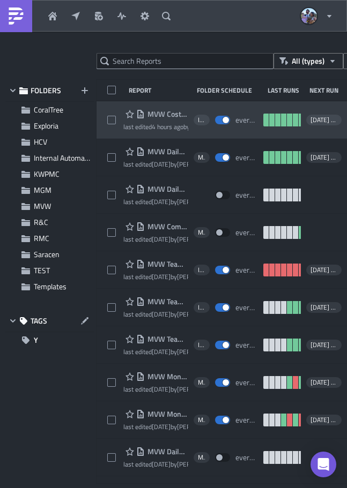
click at [164, 114] on span "MVW Cost If Replaced Flows" at bounding box center [166, 114] width 43 height 10
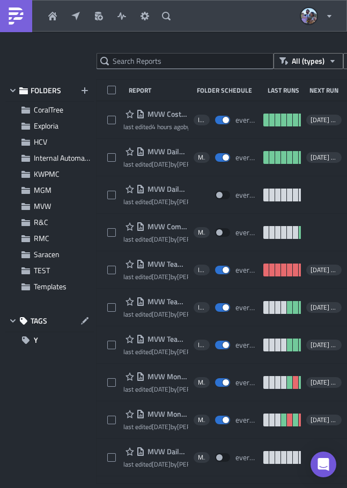
click at [292, 488] on div at bounding box center [173, 490] width 347 height 0
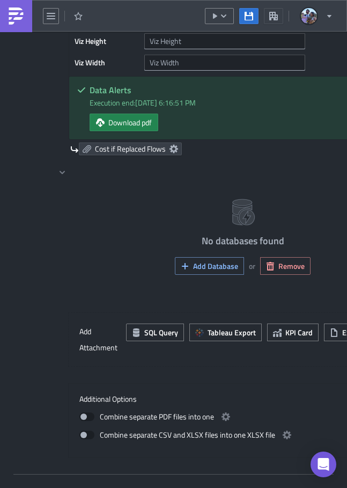
scroll to position [1072, 0]
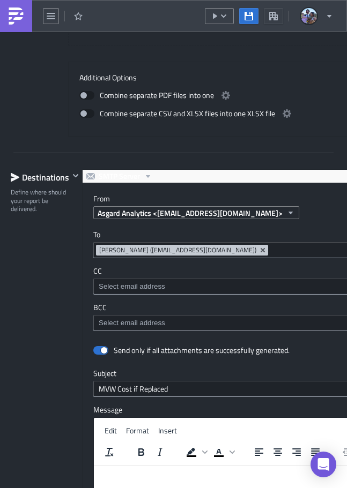
click at [95, 240] on div "To [EMAIL_ADDRESS][DOMAIN_NAME] [PERSON_NAME] ([EMAIL_ADDRESS][DOMAIN_NAME])" at bounding box center [297, 244] width 409 height 28
click at [313, 488] on div at bounding box center [173, 490] width 347 height 0
click at [108, 278] on div "CC" at bounding box center [297, 281] width 409 height 28
click at [267, 488] on div at bounding box center [173, 490] width 347 height 0
click at [139, 314] on div "BCC" at bounding box center [297, 317] width 409 height 28
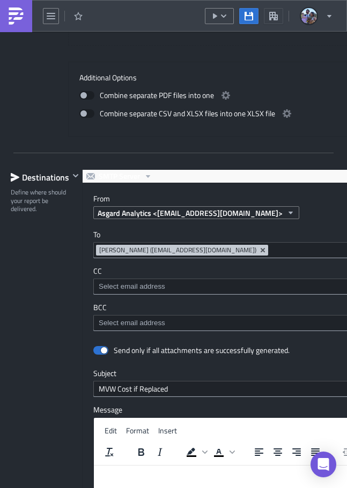
click at [247, 488] on div at bounding box center [173, 490] width 347 height 0
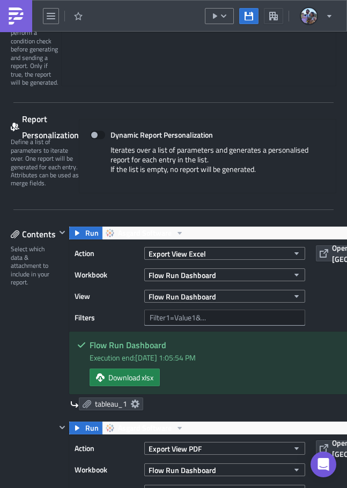
scroll to position [0, 0]
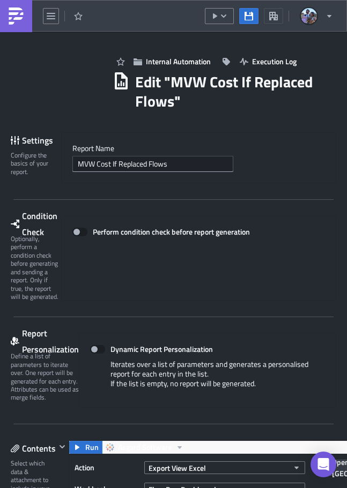
click at [116, 171] on input "MVW Cost If Replaced Flows" at bounding box center [152, 164] width 161 height 16
click at [282, 488] on div at bounding box center [173, 490] width 347 height 0
click at [19, 15] on img at bounding box center [16, 16] width 17 height 17
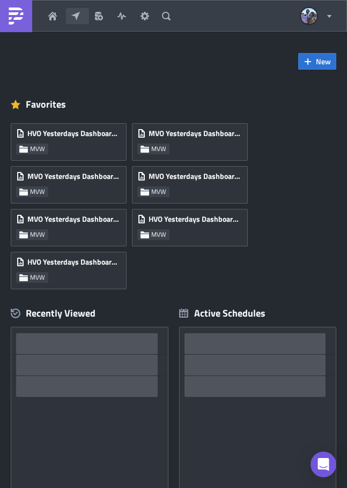
click at [75, 13] on icon "button" at bounding box center [75, 16] width 9 height 9
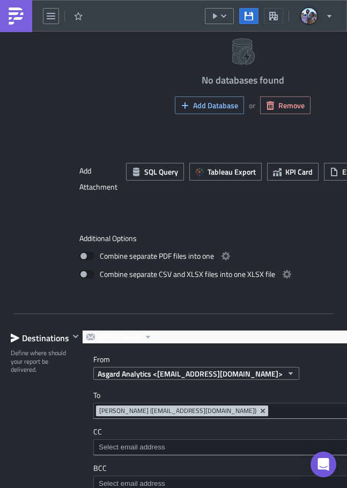
scroll to position [1180, 0]
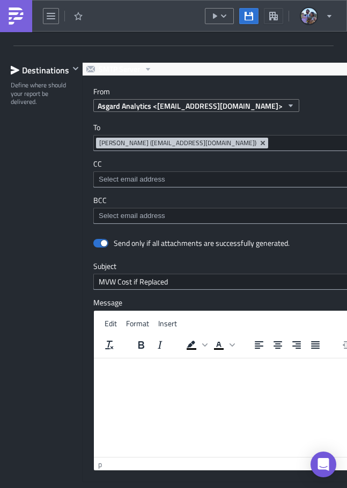
click at [35, 14] on div "MVW Cost If Replaced Flows" at bounding box center [43, 16] width 86 height 32
click at [20, 19] on img at bounding box center [16, 16] width 17 height 17
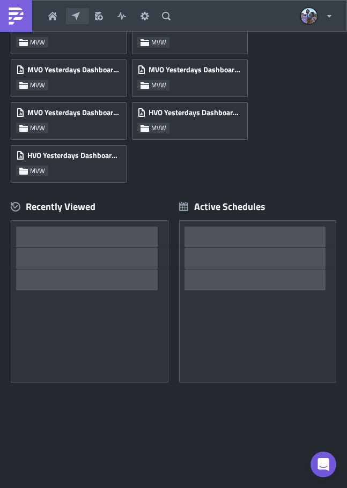
scroll to position [296, 0]
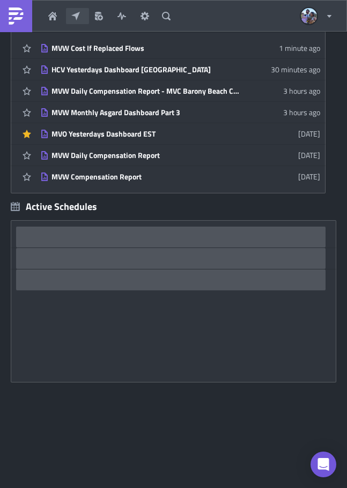
click at [68, 15] on button "Explore" at bounding box center [77, 16] width 23 height 16
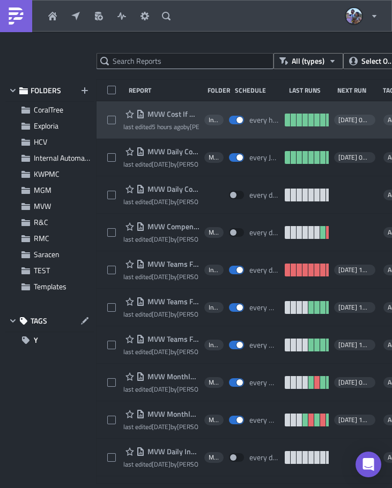
click at [171, 115] on span "MVW Cost If Replaced Flows" at bounding box center [172, 114] width 54 height 10
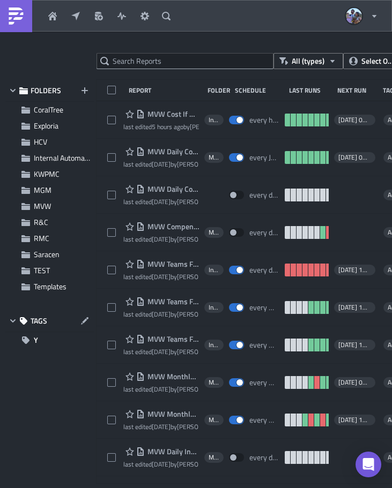
click at [181, 488] on div at bounding box center [196, 490] width 392 height 0
click at [163, 488] on div at bounding box center [196, 490] width 392 height 0
click at [187, 488] on div at bounding box center [196, 490] width 392 height 0
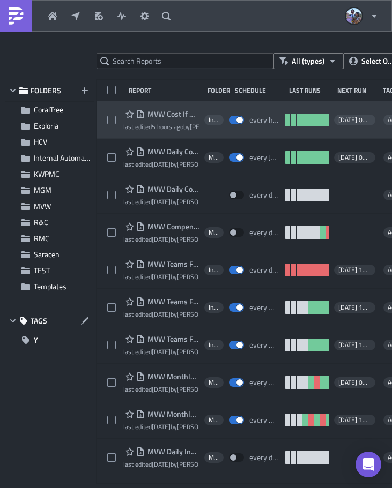
click at [241, 107] on div "MVW Cost If Replaced Flows last edited 5 hours ago by [PERSON_NAME] Internal Au…" at bounding box center [287, 120] width 381 height 38
click at [103, 105] on div "MVW Cost If Replaced Flows last edited 5 hours ago by [PERSON_NAME] Internal Au…" at bounding box center [287, 120] width 381 height 38
click at [165, 115] on span "MVW Cost If Replaced Flows" at bounding box center [172, 114] width 54 height 10
click at [108, 106] on div "MVW Cost If Replaced Flows last edited 5 hours ago by [PERSON_NAME] Internal Au…" at bounding box center [287, 120] width 381 height 38
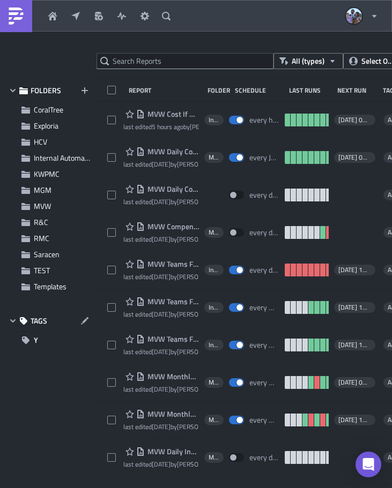
click at [185, 488] on div at bounding box center [196, 490] width 392 height 0
click at [157, 488] on div at bounding box center [196, 490] width 392 height 0
click at [161, 488] on div at bounding box center [196, 490] width 392 height 0
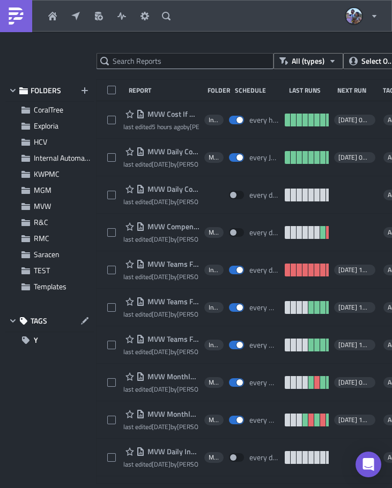
click at [161, 488] on div at bounding box center [196, 490] width 392 height 0
click at [187, 488] on div at bounding box center [196, 490] width 392 height 0
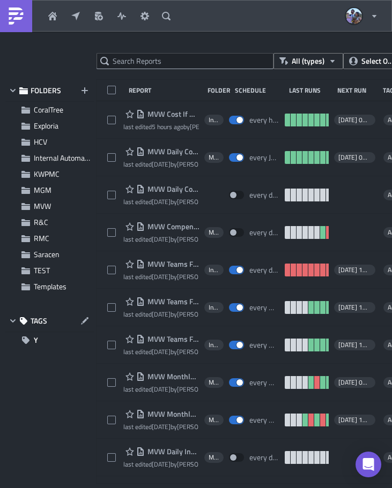
click at [187, 488] on div at bounding box center [196, 490] width 392 height 0
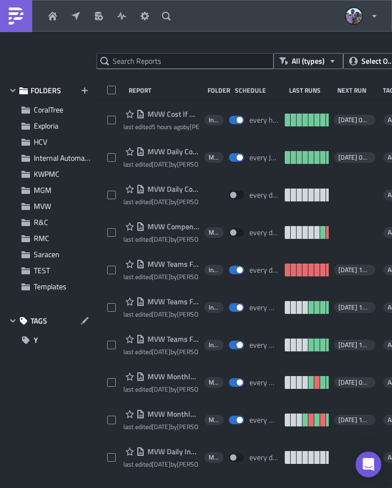
click at [187, 488] on div at bounding box center [196, 490] width 392 height 0
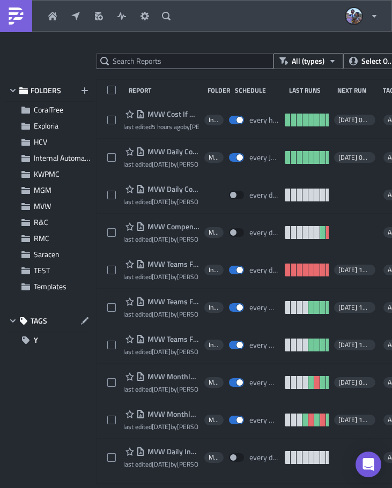
click at [187, 488] on div at bounding box center [196, 490] width 392 height 0
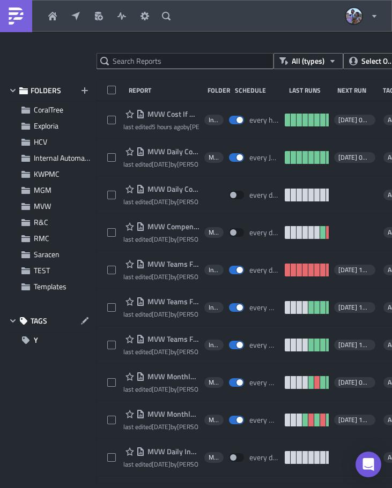
click at [187, 488] on div at bounding box center [196, 490] width 392 height 0
click at [152, 488] on div at bounding box center [196, 490] width 392 height 0
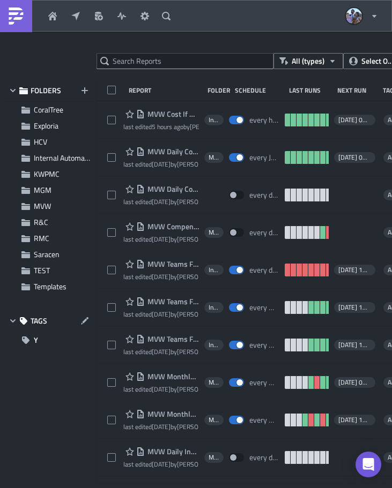
click at [152, 488] on div at bounding box center [196, 490] width 392 height 0
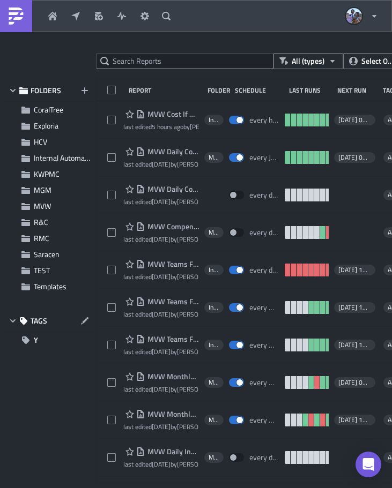
click at [152, 488] on div at bounding box center [196, 490] width 392 height 0
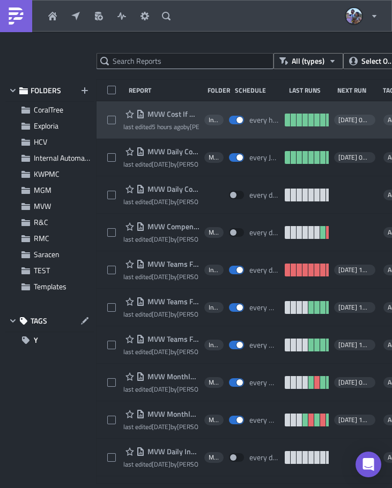
click at [112, 110] on div at bounding box center [115, 119] width 16 height 21
click at [111, 106] on div "MVW Cost If Replaced Flows last edited 5 hours ago by [PERSON_NAME] Internal Au…" at bounding box center [287, 120] width 381 height 38
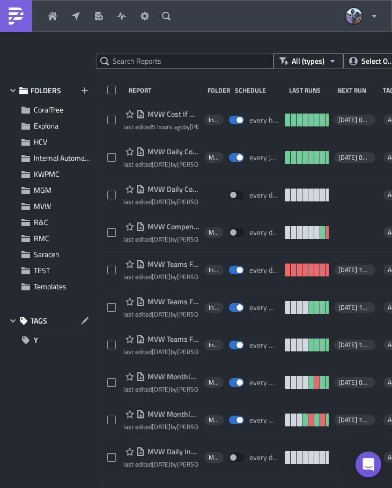
click at [188, 488] on div at bounding box center [196, 490] width 392 height 0
click at [150, 488] on div at bounding box center [196, 490] width 392 height 0
click at [155, 488] on div at bounding box center [196, 490] width 392 height 0
click at [170, 488] on div at bounding box center [196, 490] width 392 height 0
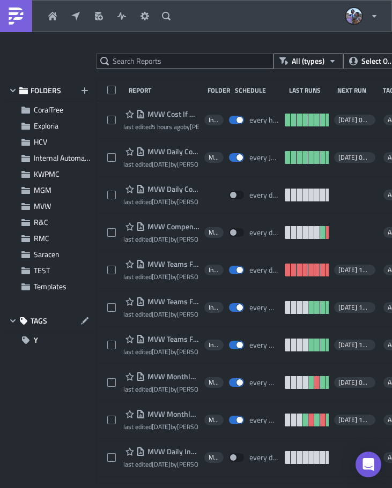
click at [170, 488] on div at bounding box center [196, 490] width 392 height 0
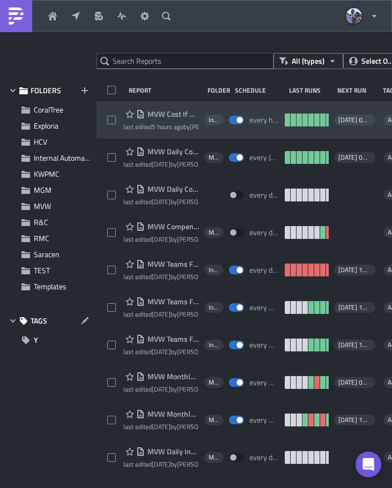
click at [169, 114] on span "MVW Cost If Replaced Flows" at bounding box center [172, 114] width 54 height 10
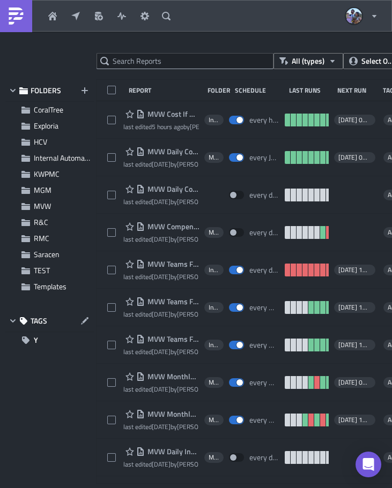
click at [302, 488] on div at bounding box center [196, 490] width 392 height 0
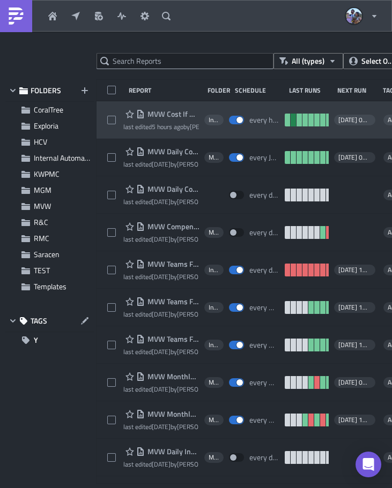
click at [291, 121] on link at bounding box center [293, 120] width 5 height 13
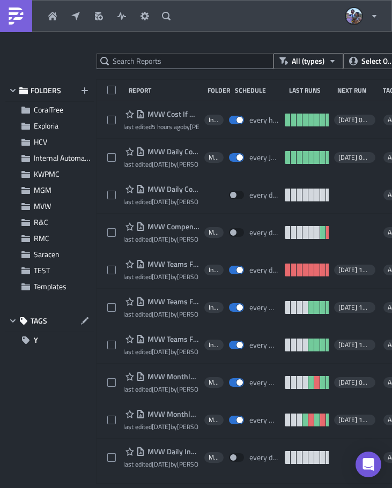
click at [275, 488] on div at bounding box center [196, 490] width 392 height 0
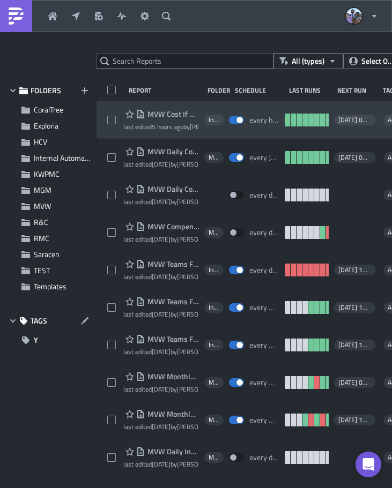
click at [158, 119] on span "MVW Cost If Replaced Flows" at bounding box center [172, 114] width 54 height 10
click at [161, 116] on span "MVW Cost If Replaced Flows" at bounding box center [172, 114] width 54 height 10
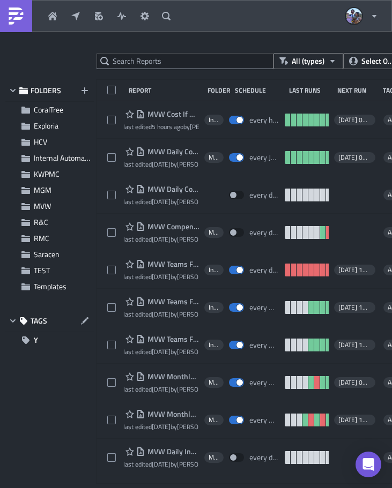
click at [183, 488] on div at bounding box center [196, 490] width 392 height 0
click at [158, 488] on div at bounding box center [196, 490] width 392 height 0
click at [157, 488] on div at bounding box center [196, 490] width 392 height 0
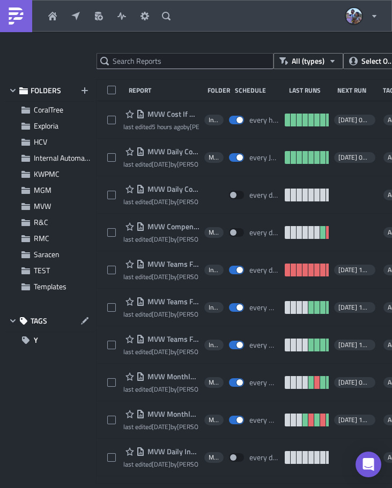
click at [157, 488] on div at bounding box center [196, 490] width 392 height 0
click at [188, 488] on div at bounding box center [196, 490] width 392 height 0
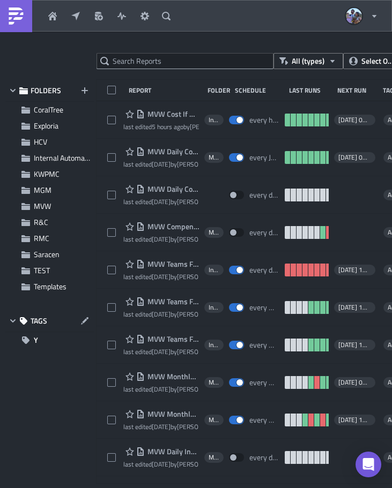
click at [188, 488] on div at bounding box center [196, 490] width 392 height 0
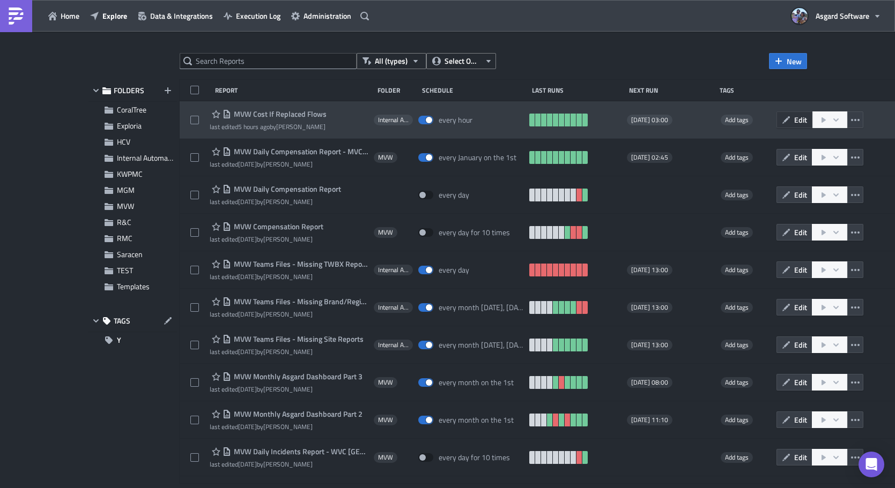
click at [373, 117] on icon "button" at bounding box center [786, 120] width 8 height 8
click at [373, 118] on icon "button" at bounding box center [836, 120] width 9 height 9
click at [373, 117] on icon "button" at bounding box center [855, 120] width 9 height 9
click at [240, 111] on span "MVW Cost If Replaced Flows" at bounding box center [278, 114] width 95 height 10
click at [266, 112] on span "MVW Cost If Replaced Flows" at bounding box center [278, 114] width 95 height 10
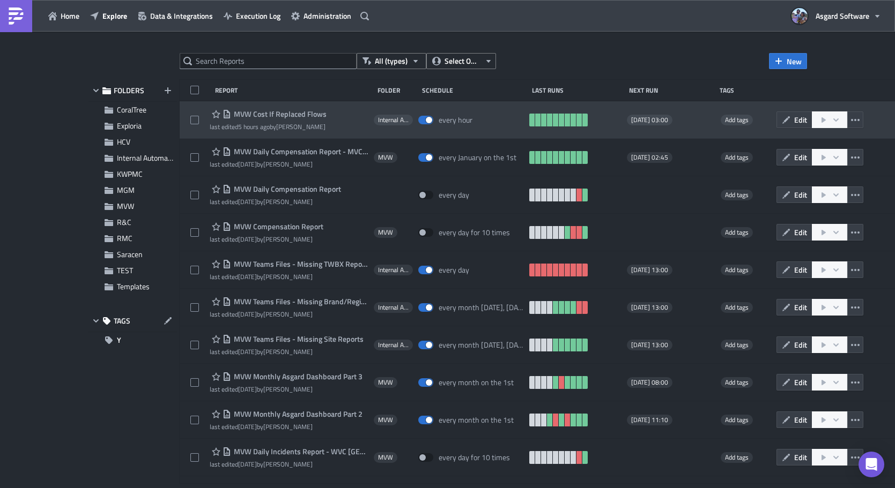
click at [290, 115] on span "MVW Cost If Replaced Flows" at bounding box center [278, 114] width 95 height 10
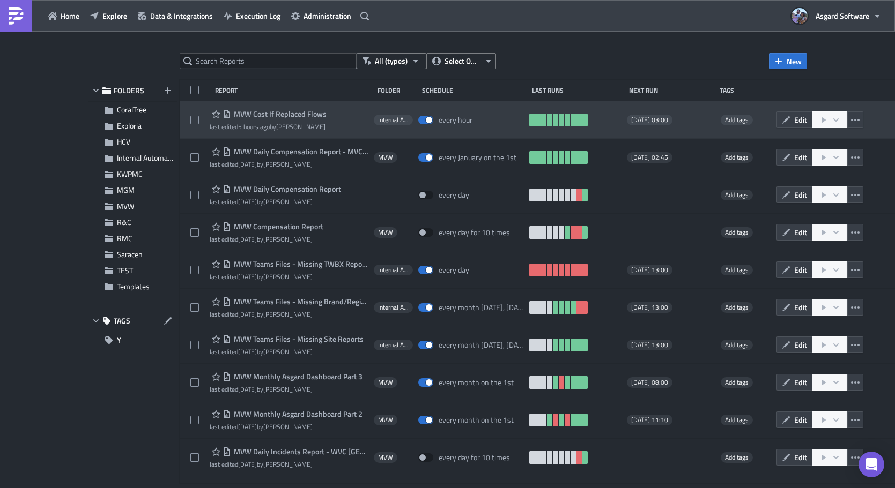
click at [290, 115] on span "MVW Cost If Replaced Flows" at bounding box center [278, 114] width 95 height 10
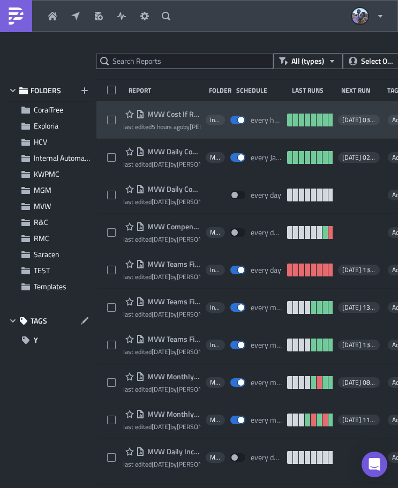
click at [165, 112] on span "MVW Cost If Replaced Flows" at bounding box center [173, 114] width 56 height 10
click at [170, 114] on span "MVW Cost If Replaced Flows" at bounding box center [173, 114] width 56 height 10
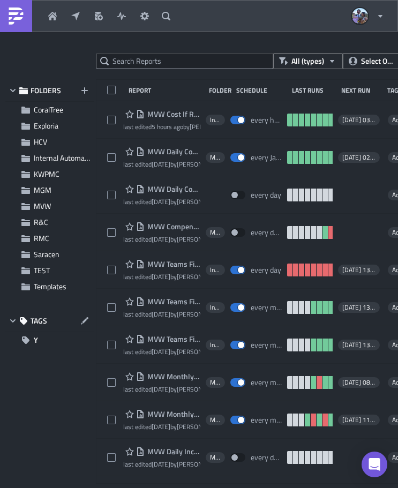
click at [179, 488] on div at bounding box center [199, 490] width 398 height 0
click at [163, 488] on div at bounding box center [199, 490] width 398 height 0
click at [181, 488] on div at bounding box center [199, 490] width 398 height 0
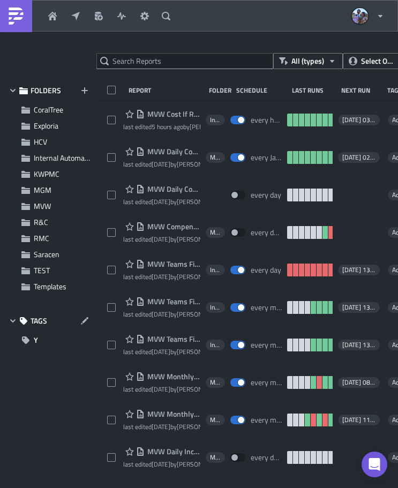
click at [181, 488] on div at bounding box center [199, 490] width 398 height 0
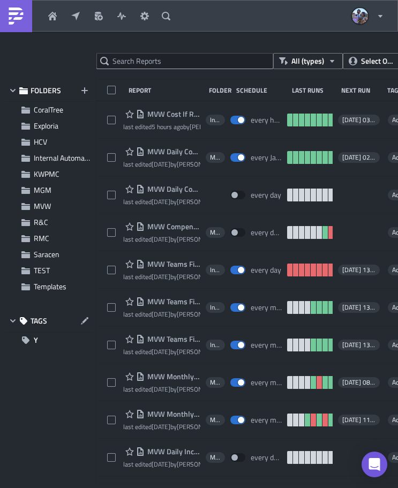
click at [181, 488] on div at bounding box center [199, 490] width 398 height 0
click at [168, 488] on div at bounding box center [199, 490] width 398 height 0
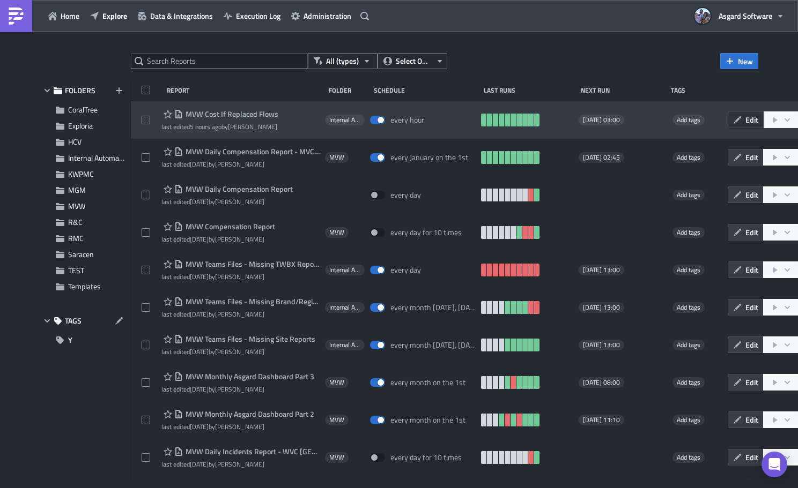
click at [373, 119] on icon "button" at bounding box center [738, 120] width 8 height 8
click at [373, 119] on icon "button" at bounding box center [737, 120] width 9 height 9
click at [221, 112] on span "MVW Cost If Replaced Flows" at bounding box center [230, 114] width 95 height 10
click at [373, 119] on icon "button" at bounding box center [738, 120] width 8 height 8
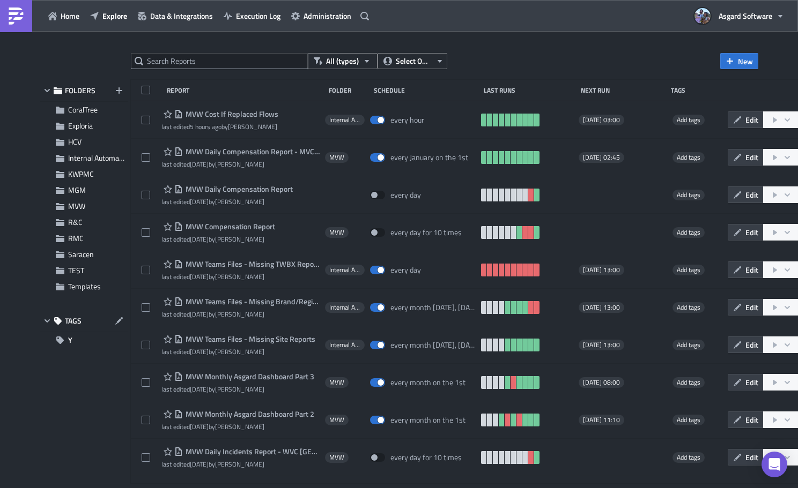
click at [185, 488] on div at bounding box center [399, 490] width 798 height 0
click at [184, 488] on div at bounding box center [399, 490] width 798 height 0
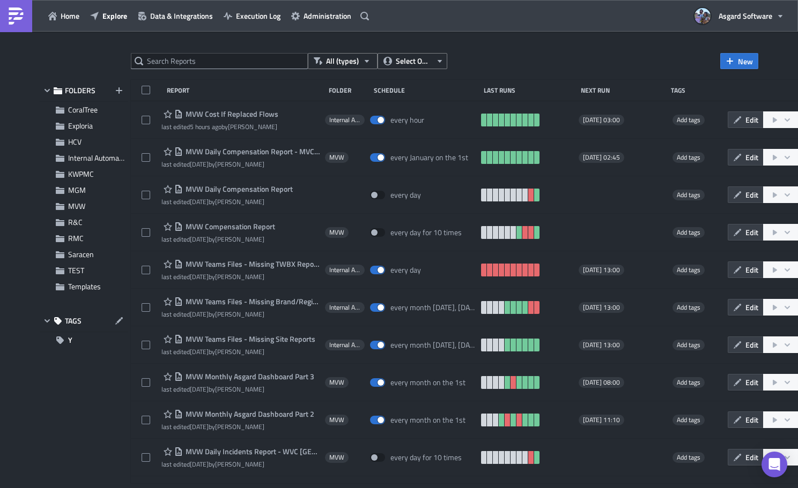
click at [184, 488] on div at bounding box center [399, 490] width 798 height 0
click at [157, 488] on div at bounding box center [399, 490] width 798 height 0
click at [179, 488] on div at bounding box center [399, 490] width 798 height 0
click at [273, 488] on div at bounding box center [399, 490] width 798 height 0
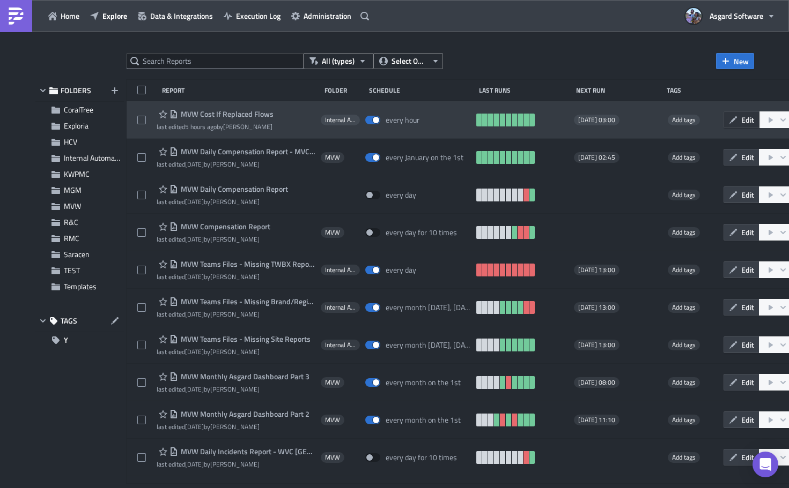
click at [373, 117] on icon "button" at bounding box center [733, 120] width 9 height 9
click at [200, 112] on span "MVW Cost If Replaced Flows" at bounding box center [225, 114] width 95 height 10
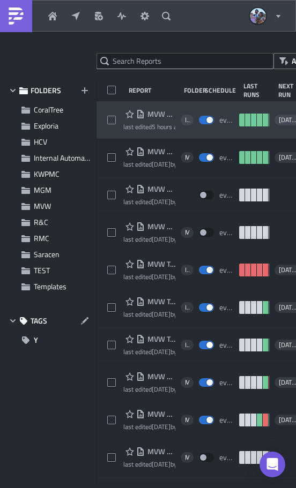
click at [172, 105] on div "MVW Cost If Replaced Flows last edited 5 hours ago by [PERSON_NAME] Internal Au…" at bounding box center [239, 120] width 285 height 38
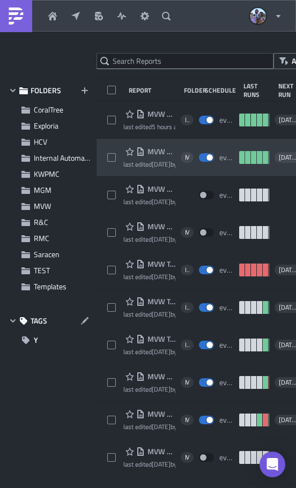
click at [125, 144] on div "MVW Daily Compensation Report - MVC Barony Beach Club last edited [DATE] by [PE…" at bounding box center [239, 158] width 285 height 38
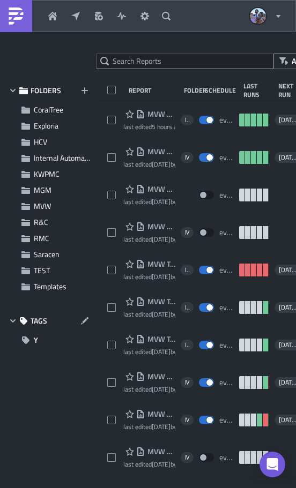
click at [271, 488] on div at bounding box center [148, 490] width 296 height 0
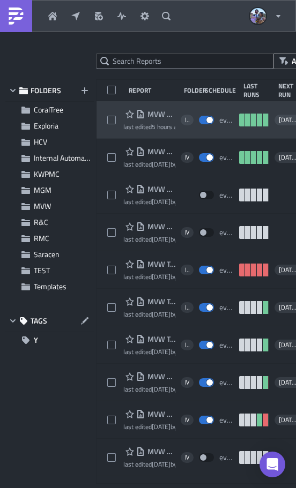
click at [153, 115] on span "MVW Cost If Replaced Flows" at bounding box center [160, 114] width 31 height 10
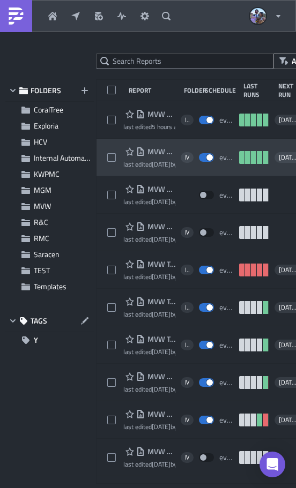
click at [159, 151] on span "MVW Daily Compensation Report - MVC Barony Beach Club" at bounding box center [160, 152] width 31 height 10
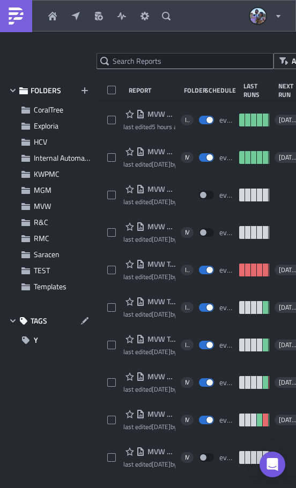
click at [273, 488] on div at bounding box center [148, 490] width 296 height 0
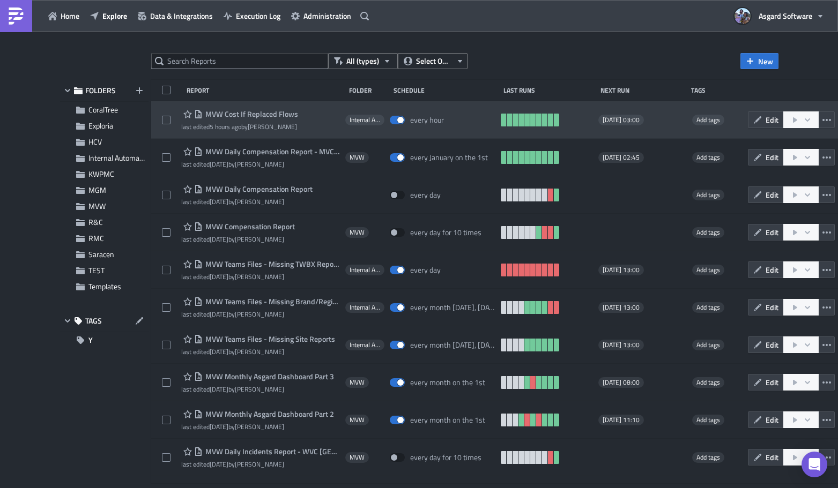
click at [273, 112] on span "MVW Cost If Replaced Flows" at bounding box center [250, 114] width 95 height 10
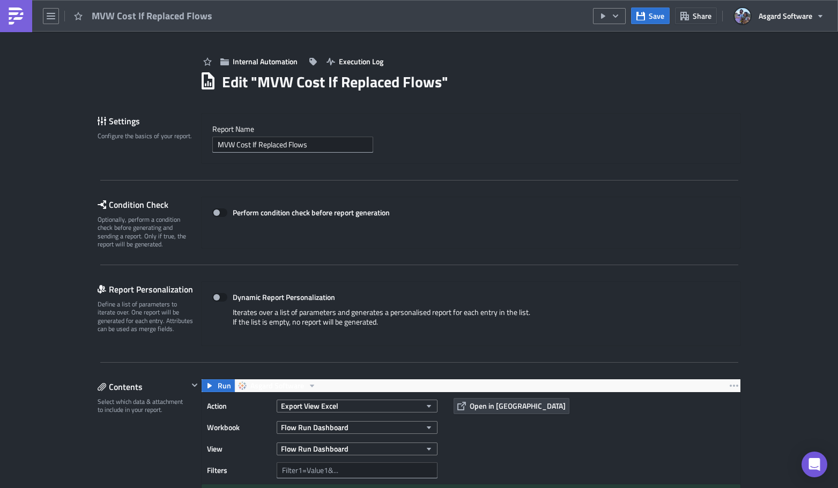
click at [20, 14] on img at bounding box center [16, 16] width 17 height 17
